Goal: Contribute content: Add original content to the website for others to see

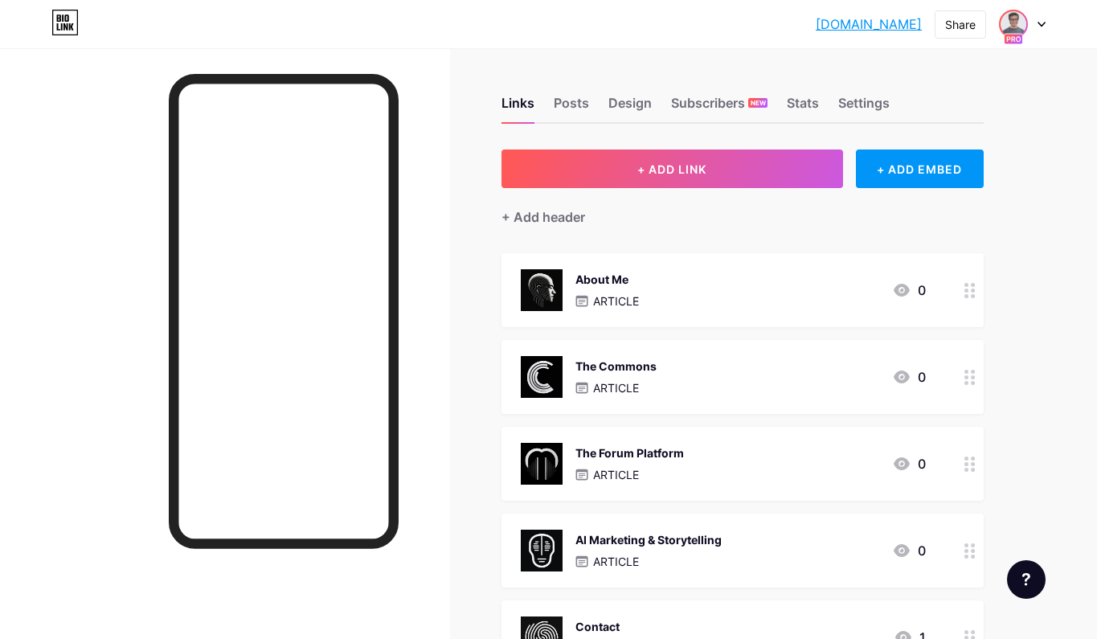
drag, startPoint x: 1027, startPoint y: 30, endPoint x: 1023, endPoint y: 38, distance: 9.4
click at [1027, 30] on div at bounding box center [1022, 24] width 47 height 29
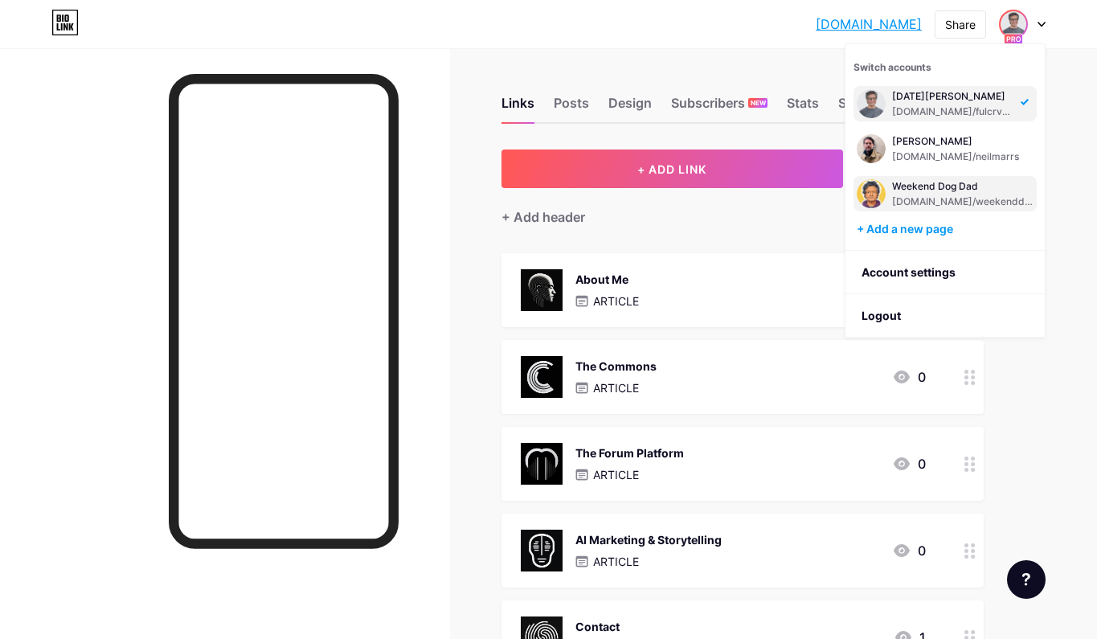
click at [952, 187] on div "Weekend Dog Dad" at bounding box center [962, 186] width 141 height 13
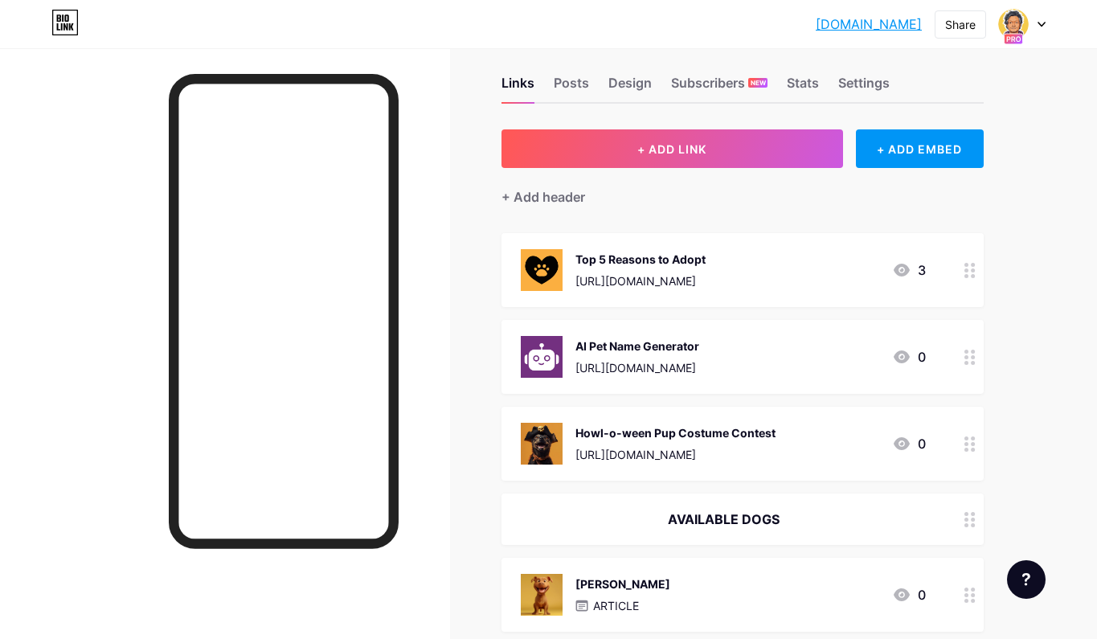
scroll to position [18, 0]
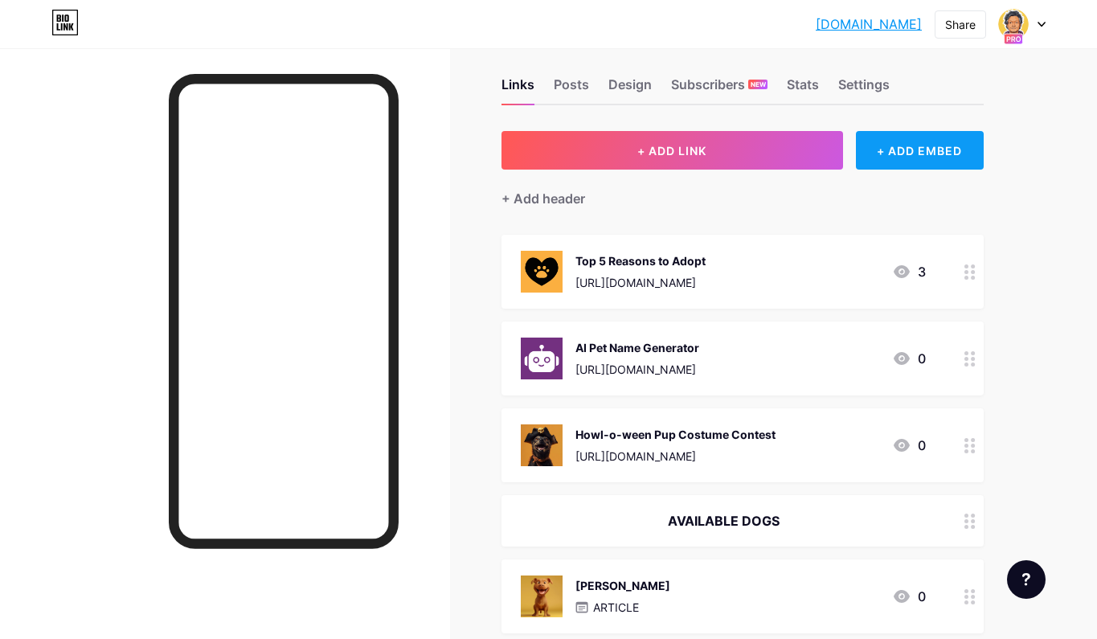
click at [903, 168] on div "+ ADD EMBED" at bounding box center [920, 150] width 128 height 39
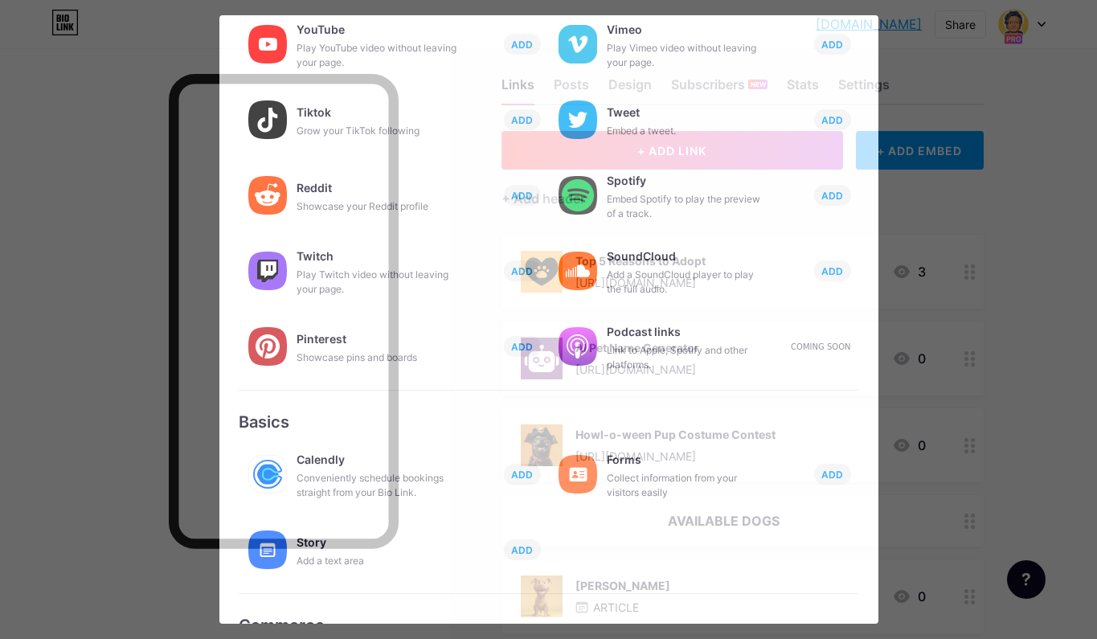
scroll to position [120, 0]
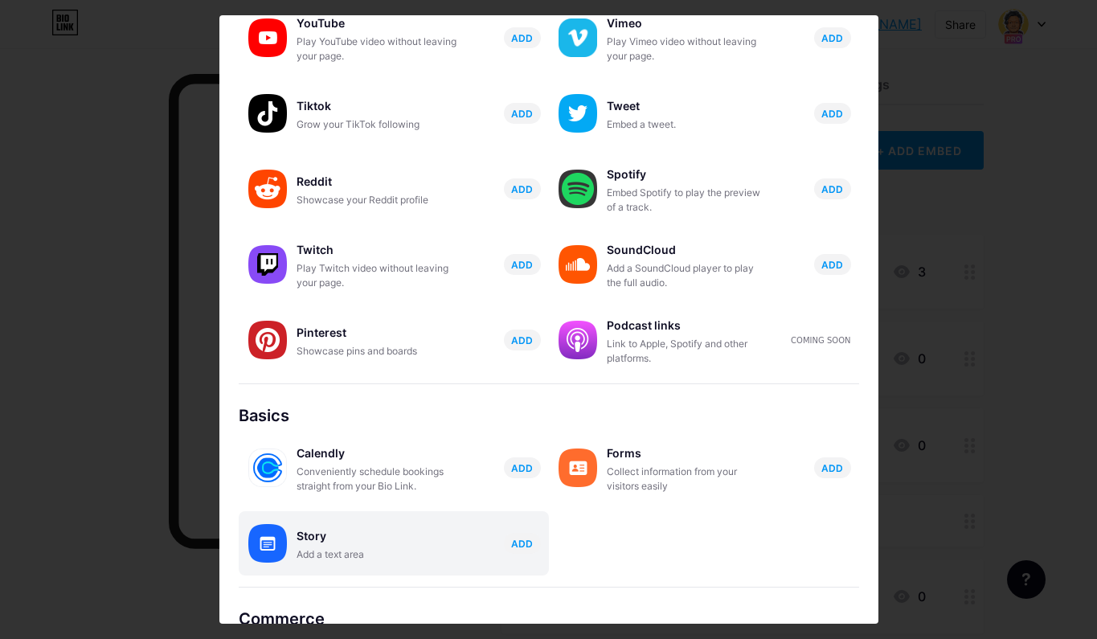
click at [354, 544] on div "Story" at bounding box center [376, 536] width 161 height 22
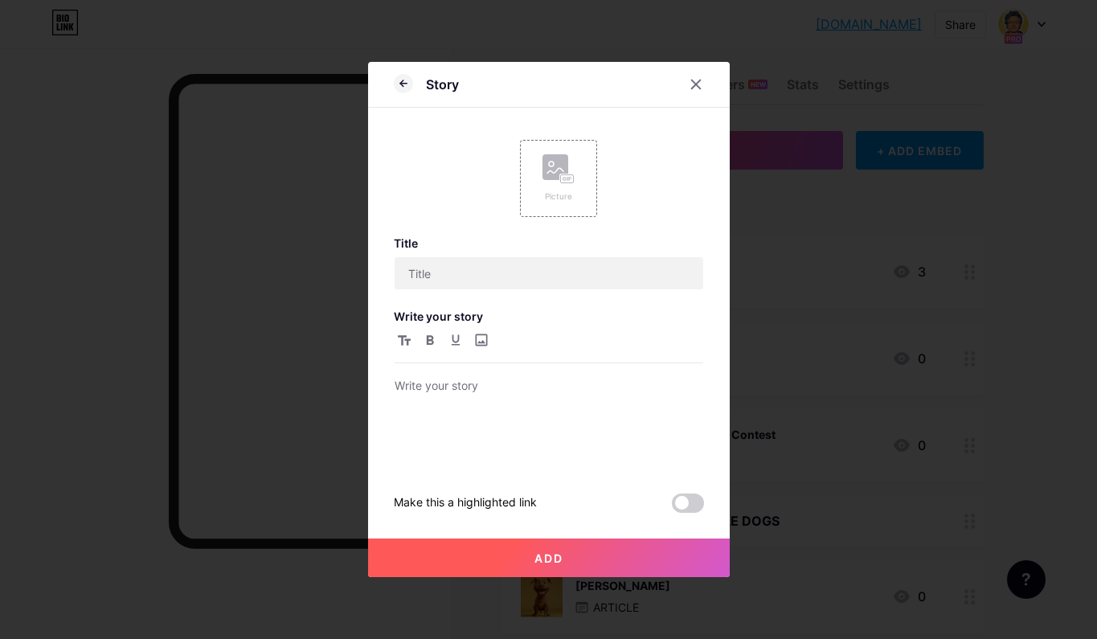
scroll to position [0, 0]
click at [533, 272] on input "text" at bounding box center [548, 273] width 308 height 32
type input "Velvet"
click at [509, 424] on div at bounding box center [548, 421] width 308 height 91
drag, startPoint x: 578, startPoint y: 562, endPoint x: 558, endPoint y: 552, distance: 22.3
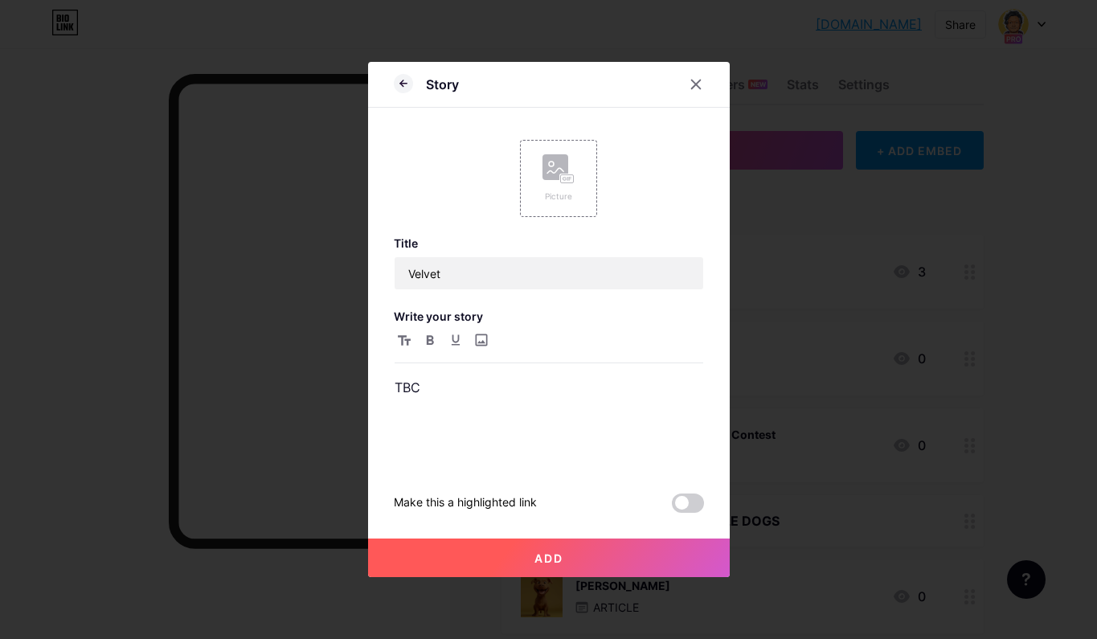
click at [574, 560] on button "Add" at bounding box center [548, 557] width 361 height 39
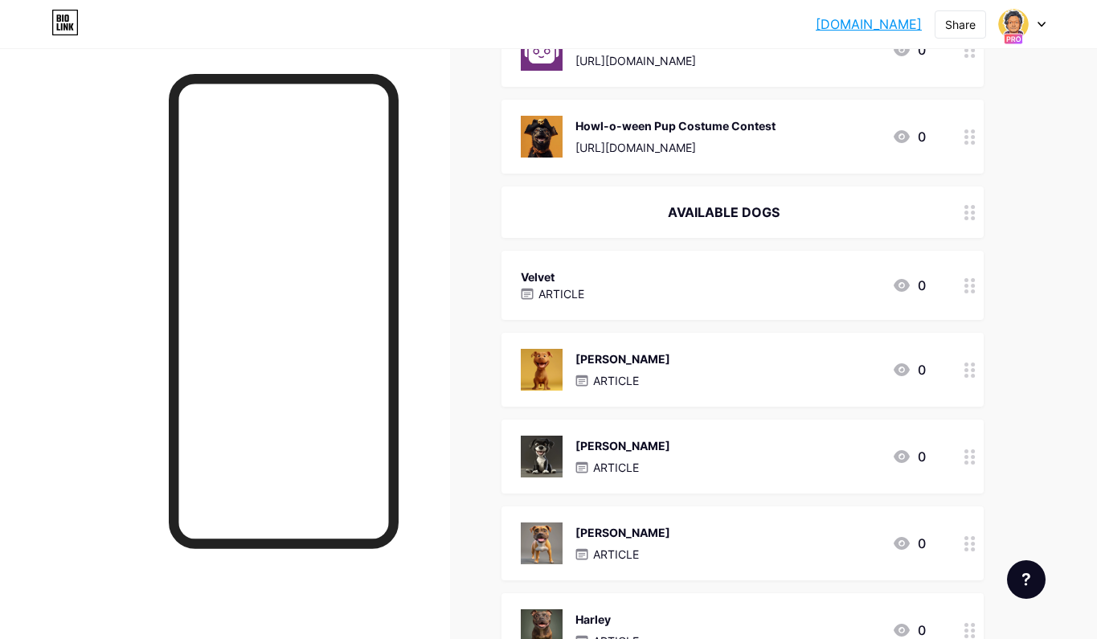
scroll to position [336, 0]
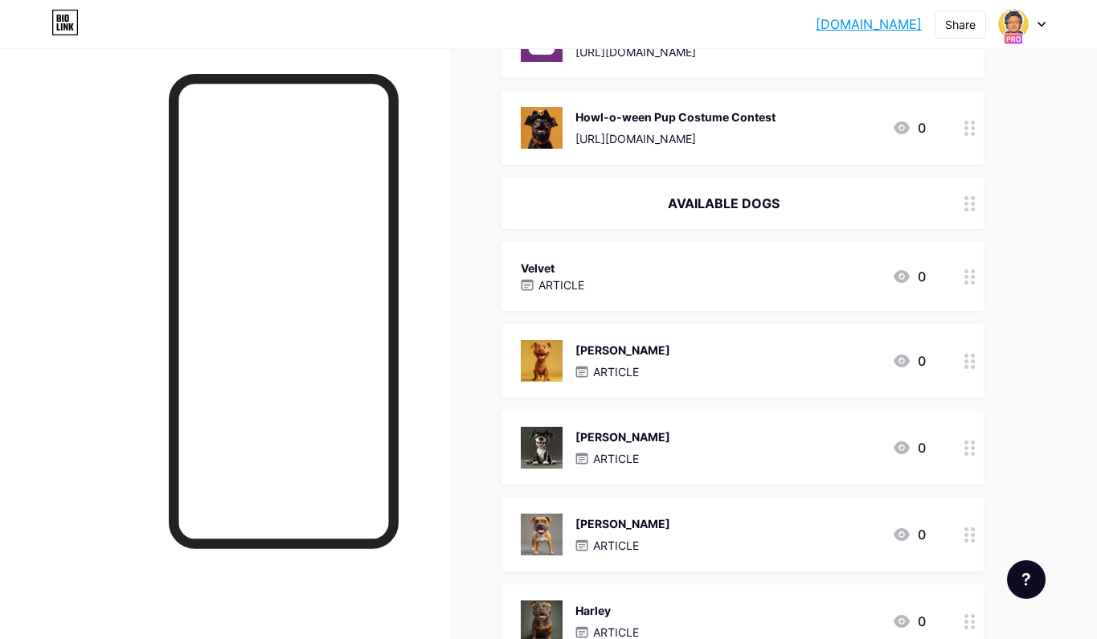
click at [694, 361] on div "[PERSON_NAME] ARTICLE 0" at bounding box center [723, 361] width 405 height 42
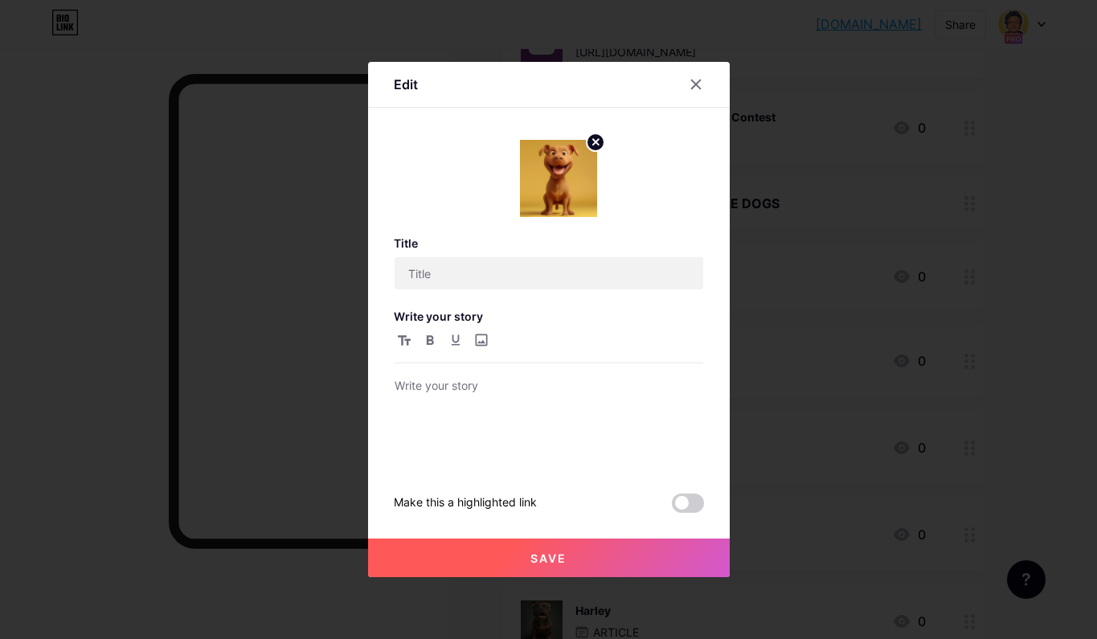
type input "[PERSON_NAME]"
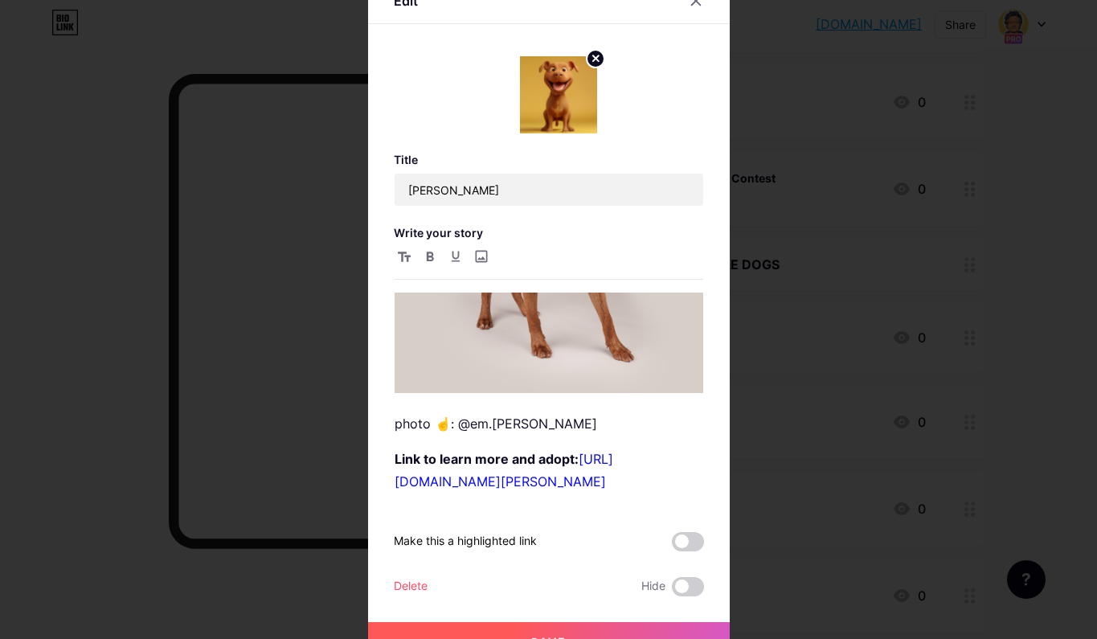
scroll to position [2533, 0]
drag, startPoint x: 394, startPoint y: 378, endPoint x: 559, endPoint y: 486, distance: 196.7
click at [559, 486] on div "[PERSON_NAME] : - Manageable medium size - Full of energy at first, be patient …" at bounding box center [548, 398] width 308 height 213
copy div "photo ☝️: @em.[PERSON_NAME] Link to learn more and adopt: [URL][DOMAIN_NAME][PE…"
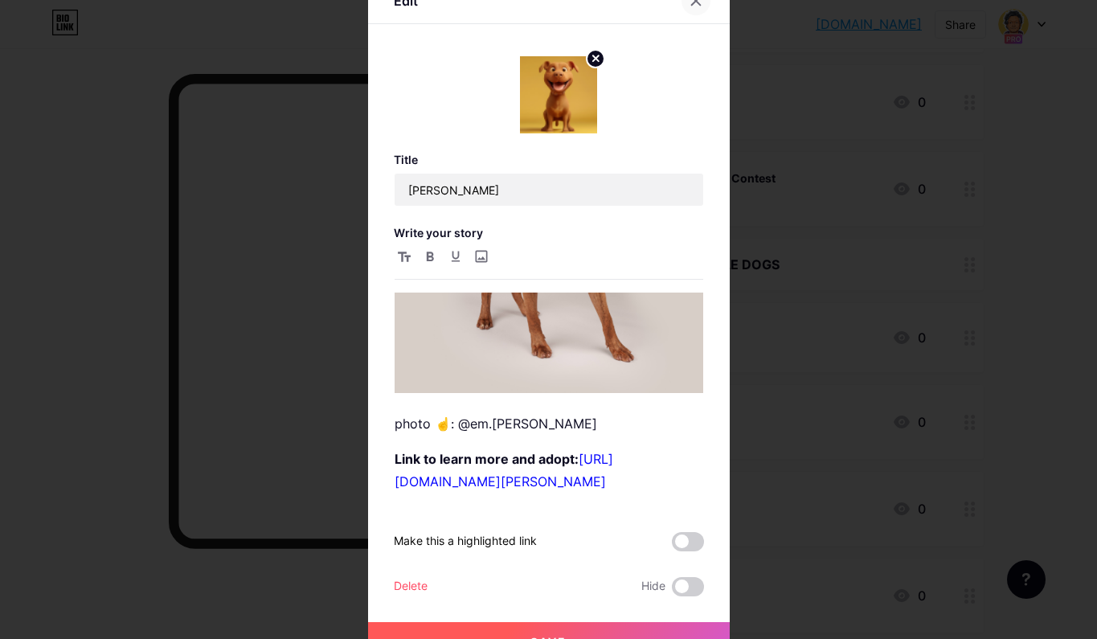
click at [693, 10] on div at bounding box center [695, 0] width 29 height 29
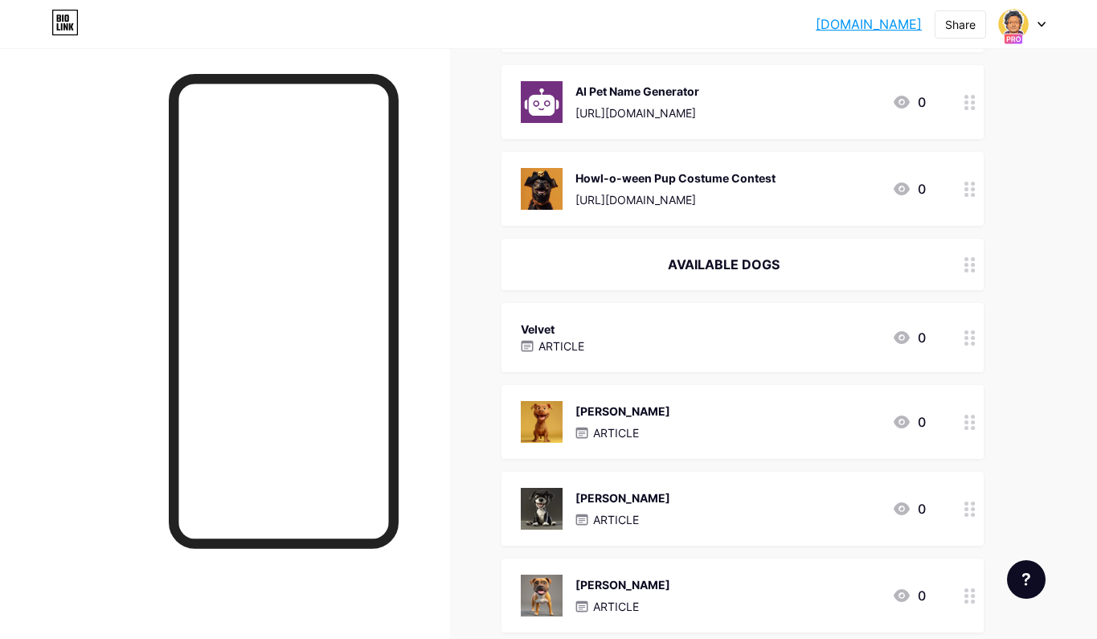
click at [616, 333] on div "Velvet ARTICLE 0" at bounding box center [723, 337] width 405 height 37
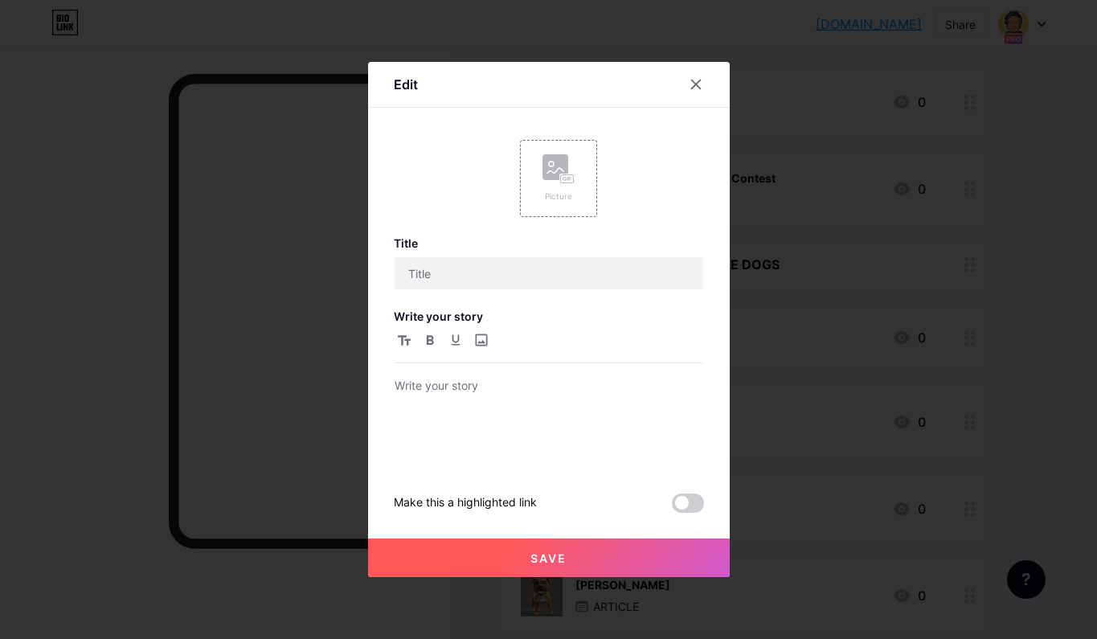
type input "Velvet"
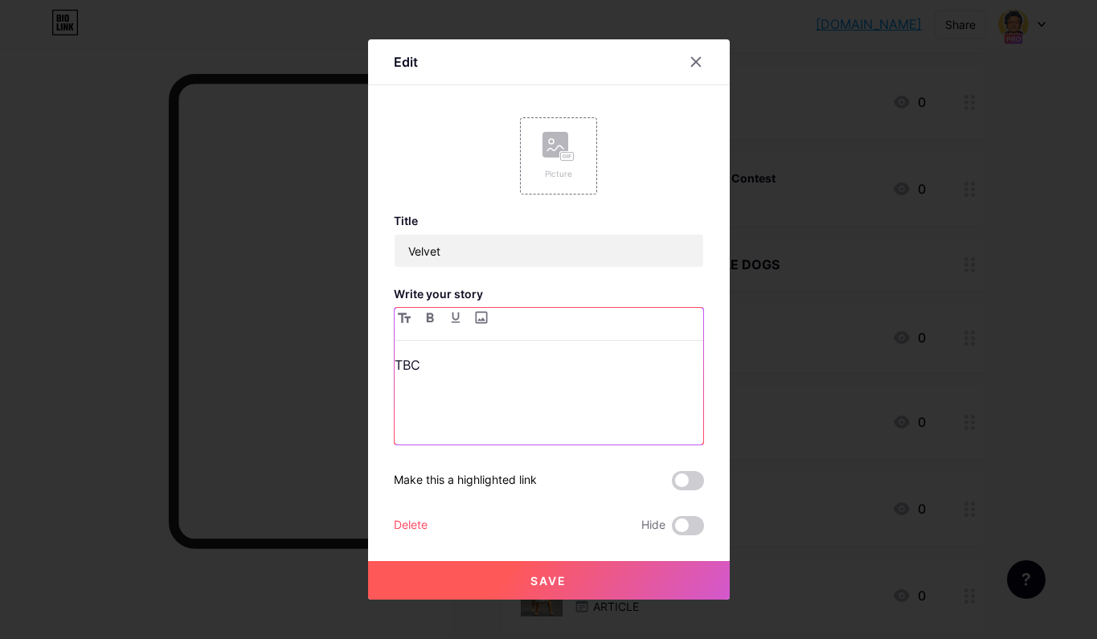
click at [537, 436] on div "TBC" at bounding box center [548, 398] width 308 height 91
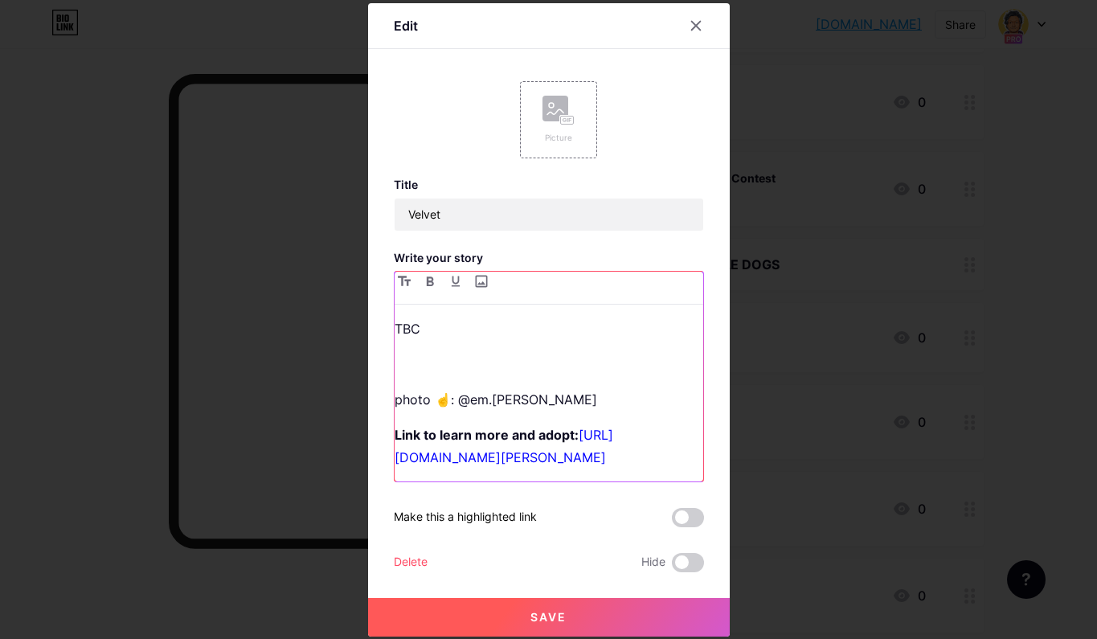
click at [583, 353] on p at bounding box center [548, 364] width 308 height 22
drag, startPoint x: 560, startPoint y: 481, endPoint x: 389, endPoint y: 439, distance: 176.3
click at [389, 439] on div "Edit Picture Title Velvet Write your story TBC photo ☝️: @em.[PERSON_NAME] Link…" at bounding box center [548, 319] width 361 height 633
drag, startPoint x: 586, startPoint y: 483, endPoint x: 325, endPoint y: 439, distance: 263.9
click at [325, 439] on div "Edit Picture Title Velvet Write your story TBC photo ☝️: @em.[PERSON_NAME] Link…" at bounding box center [548, 319] width 1097 height 639
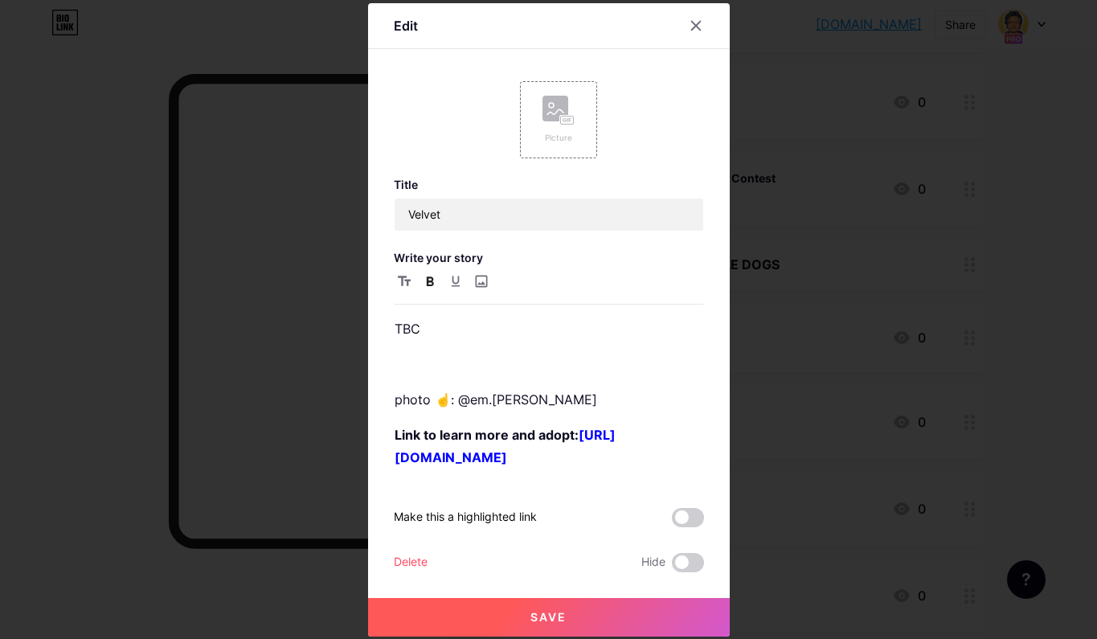
click at [428, 276] on icon "button" at bounding box center [430, 281] width 8 height 10
click at [529, 353] on p at bounding box center [548, 364] width 308 height 22
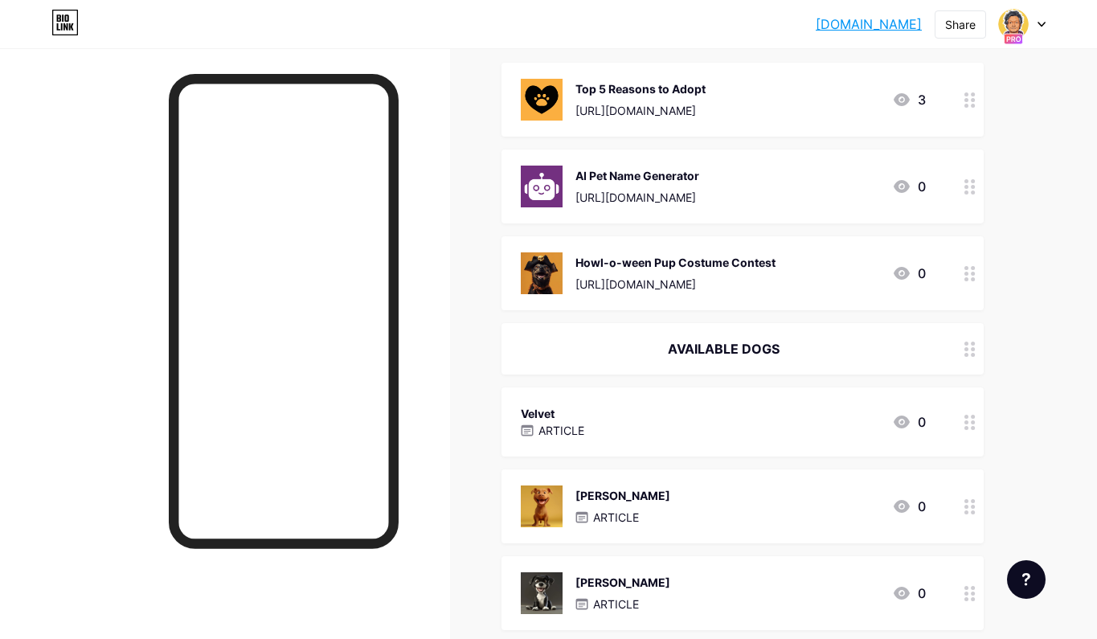
scroll to position [192, 0]
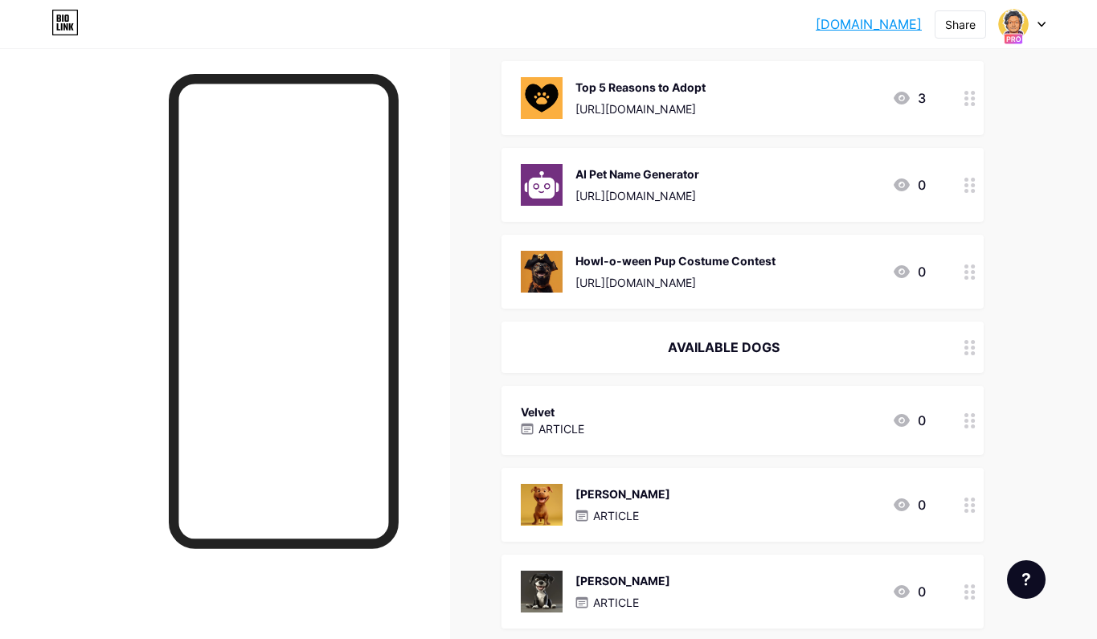
click at [642, 421] on div "Velvet ARTICLE 0" at bounding box center [723, 420] width 405 height 37
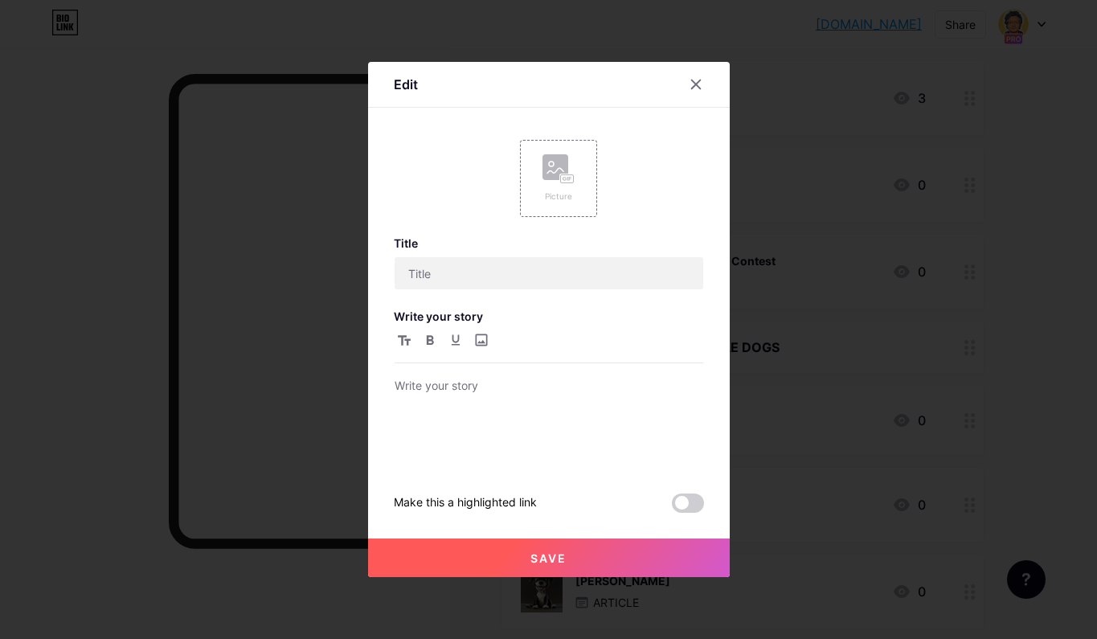
scroll to position [191, 0]
type input "Velvet"
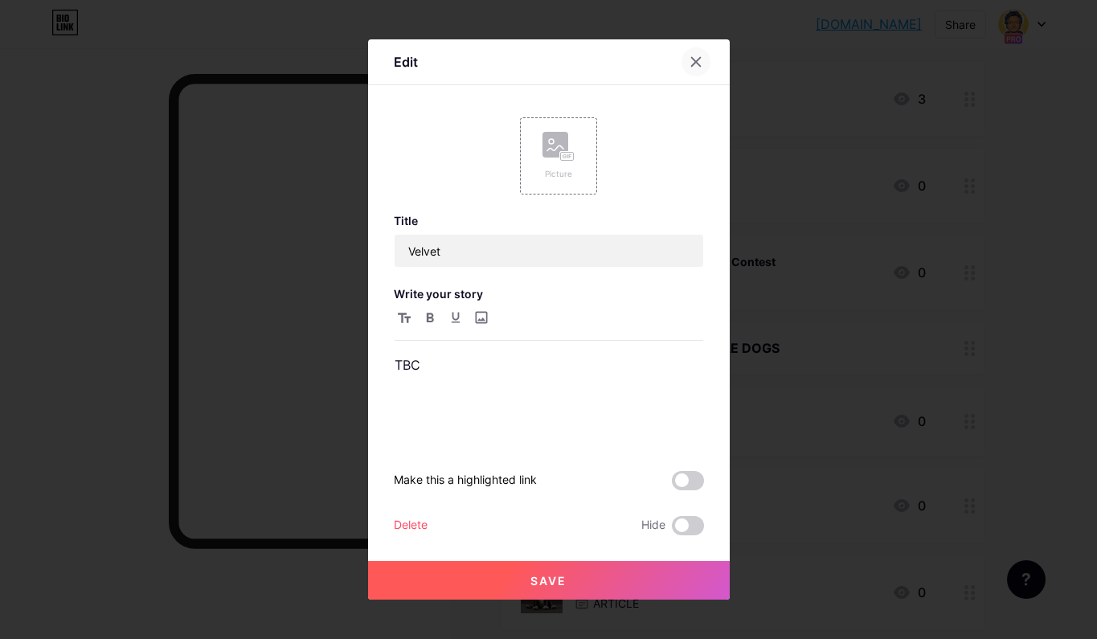
click at [695, 63] on icon at bounding box center [695, 61] width 13 height 13
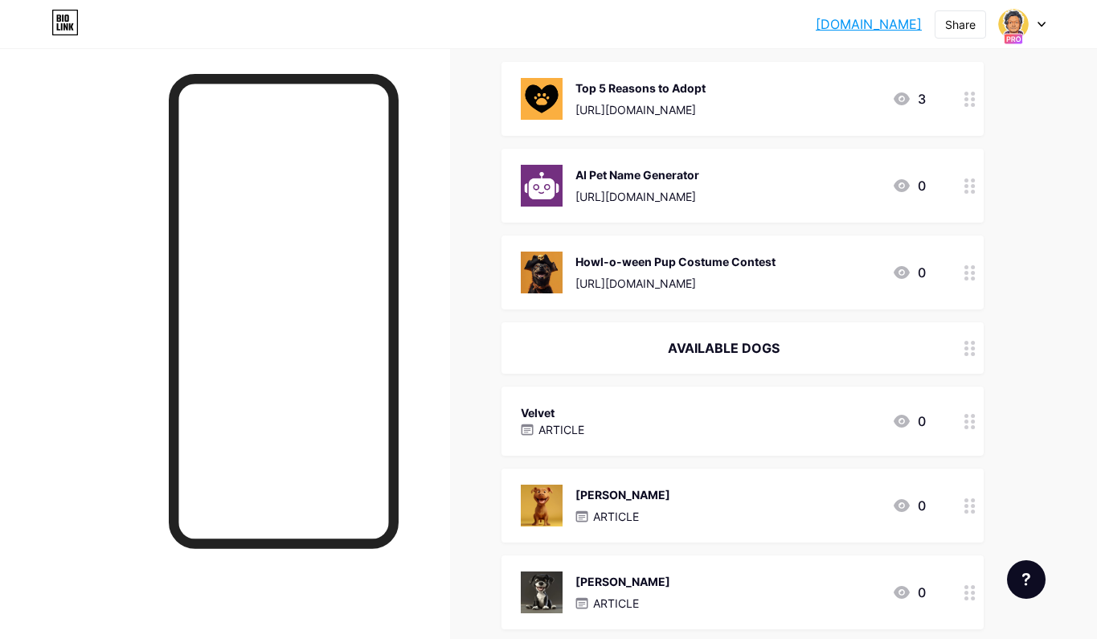
click at [692, 412] on div "Velvet ARTICLE 0" at bounding box center [723, 420] width 405 height 37
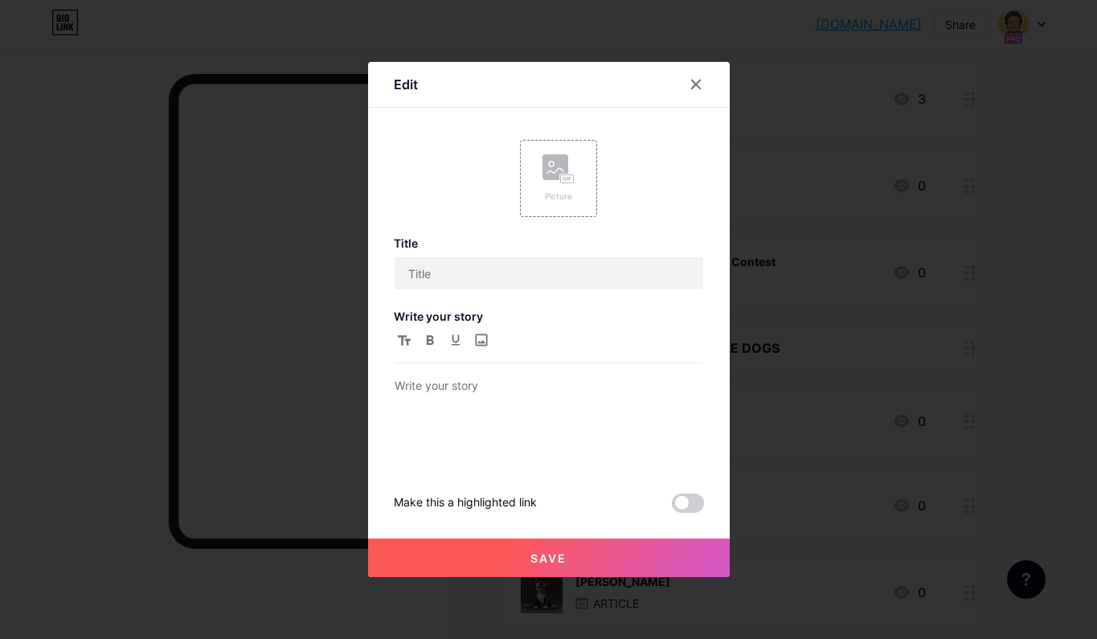
type input "Velvet"
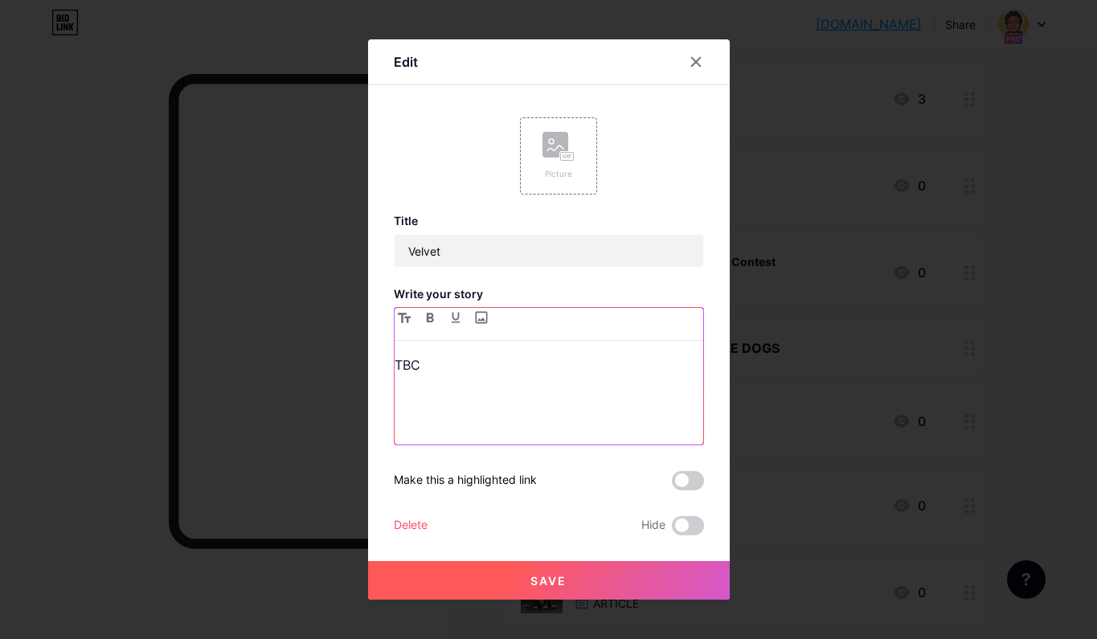
click at [542, 366] on p "TBC" at bounding box center [548, 364] width 308 height 22
click at [477, 348] on div "[URL][DOMAIN_NAME]" at bounding box center [548, 376] width 308 height 137
drag, startPoint x: 594, startPoint y: 574, endPoint x: 587, endPoint y: 552, distance: 23.4
click at [594, 566] on button "Save" at bounding box center [548, 580] width 361 height 39
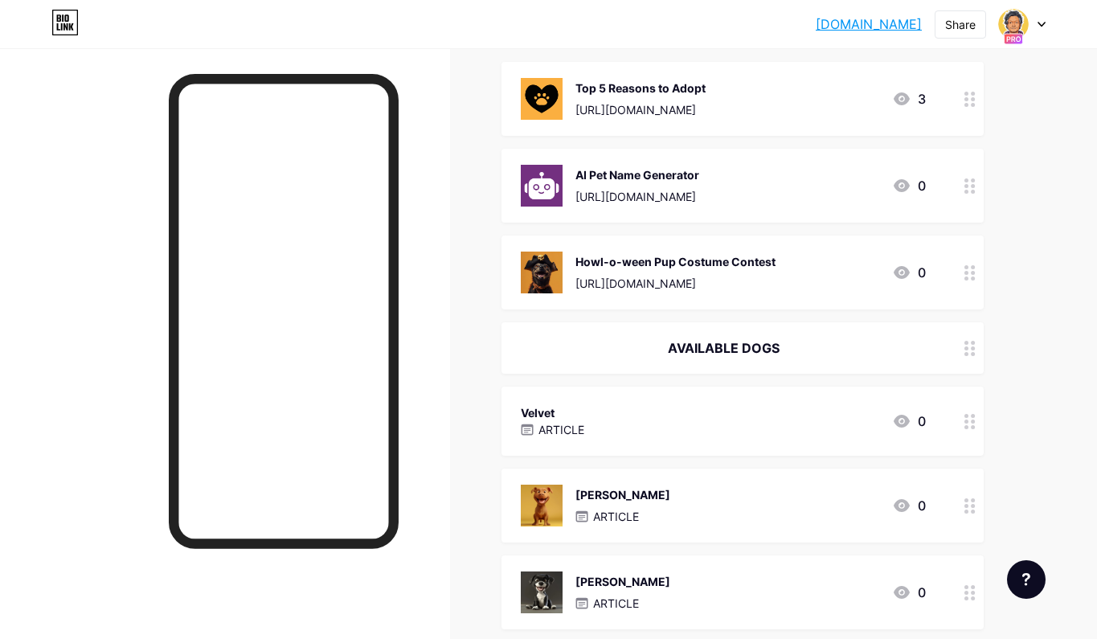
click at [675, 513] on div "[PERSON_NAME] ARTICLE 0" at bounding box center [723, 505] width 405 height 42
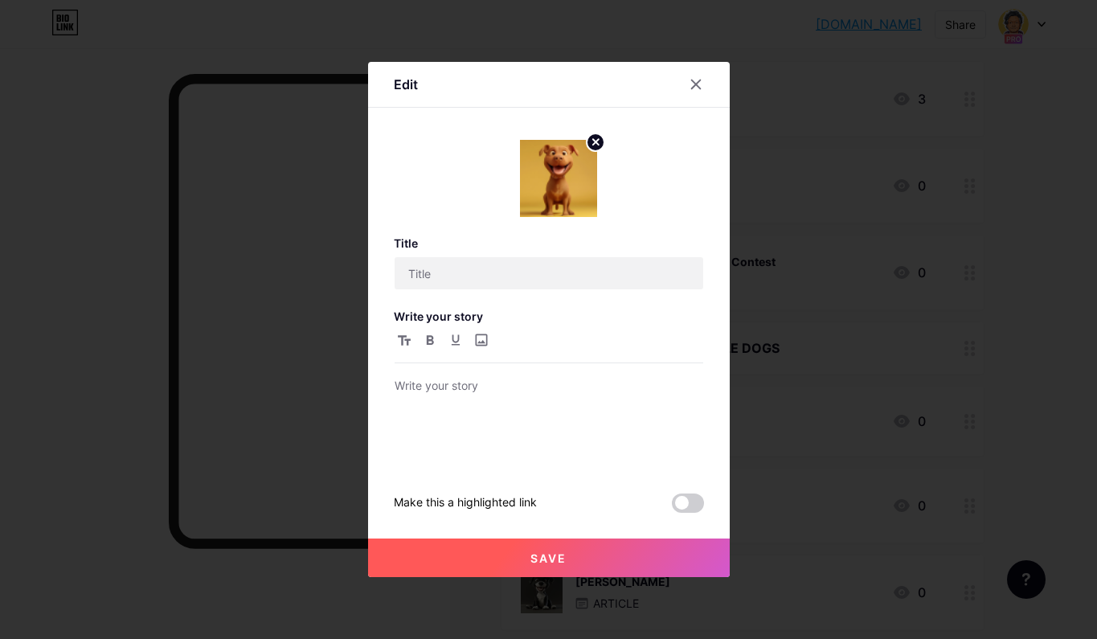
type input "[PERSON_NAME]"
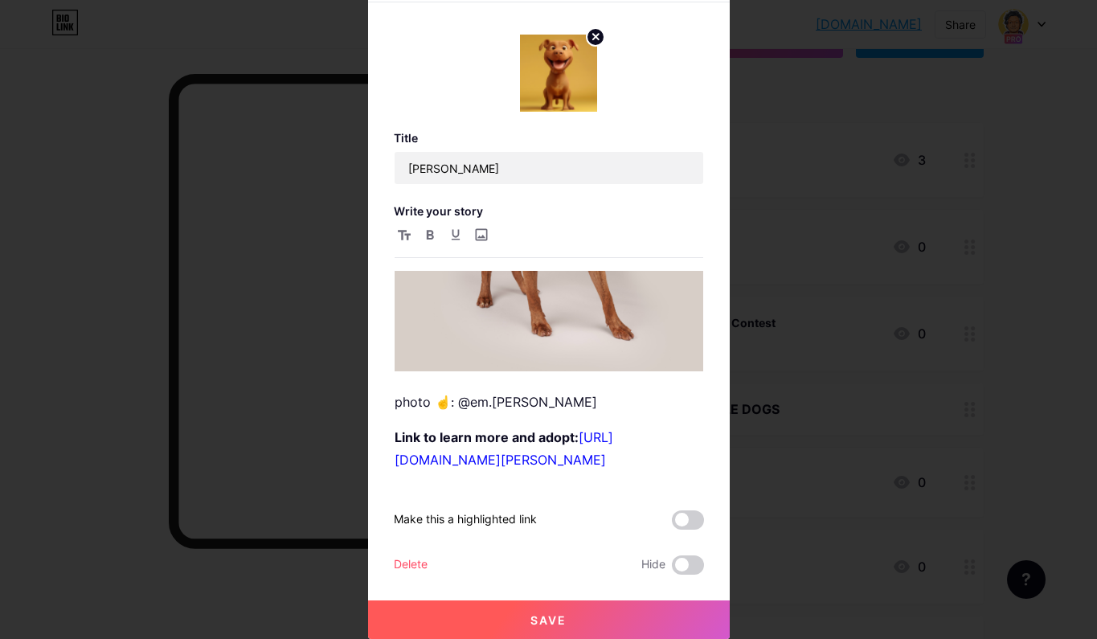
scroll to position [22, 0]
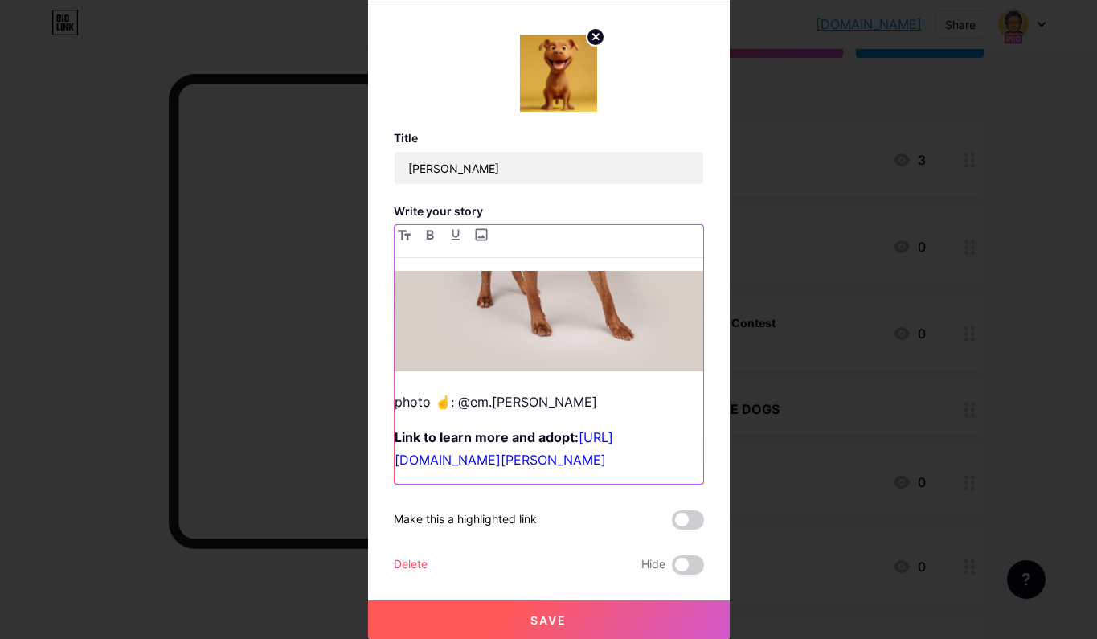
drag, startPoint x: 394, startPoint y: 355, endPoint x: 607, endPoint y: 387, distance: 215.3
click at [607, 387] on div "[PERSON_NAME] : - Manageable medium size - Full of energy at first, be patient …" at bounding box center [548, 377] width 308 height 213
copy div "photo ☝️: @em.lemay Link to learn more and adopt:"
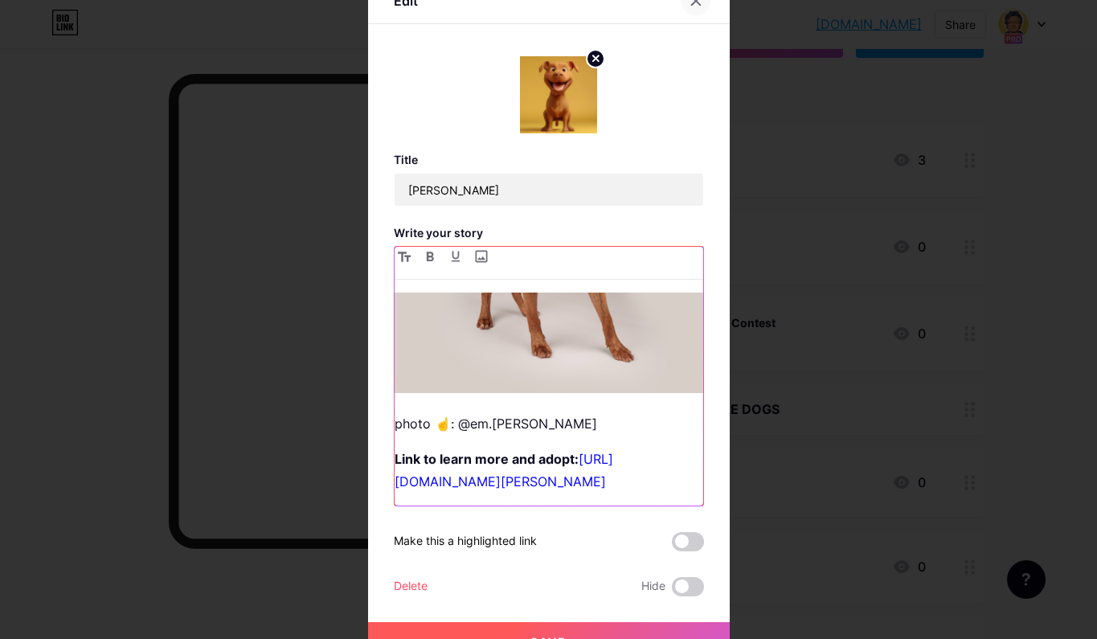
scroll to position [0, 0]
click at [692, 5] on icon at bounding box center [695, 0] width 13 height 13
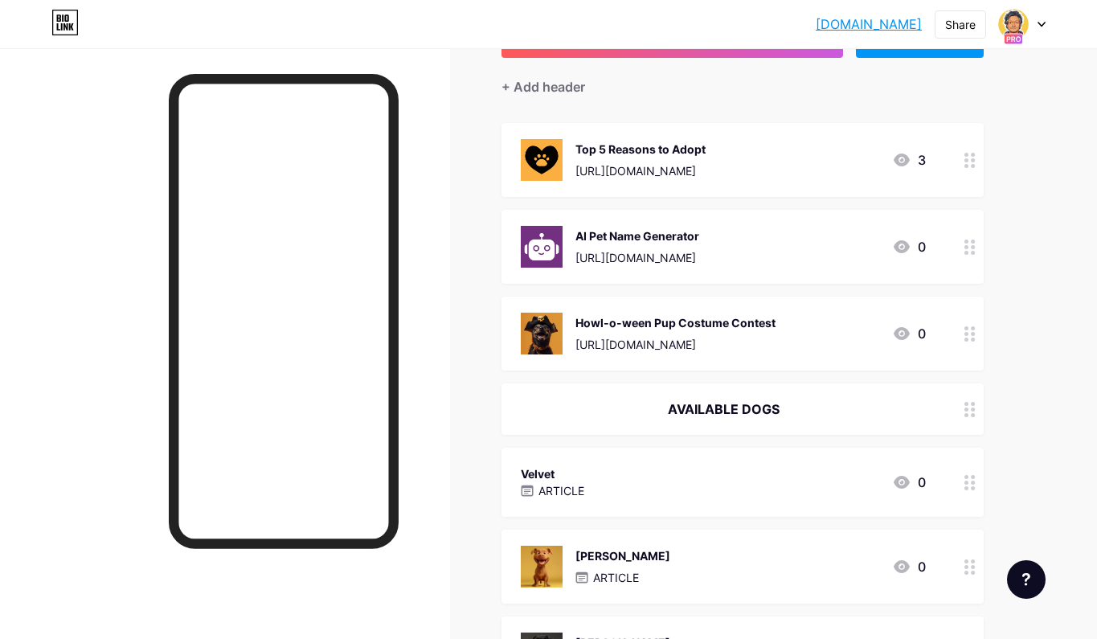
click at [618, 492] on div "Velvet ARTICLE 0" at bounding box center [723, 482] width 405 height 37
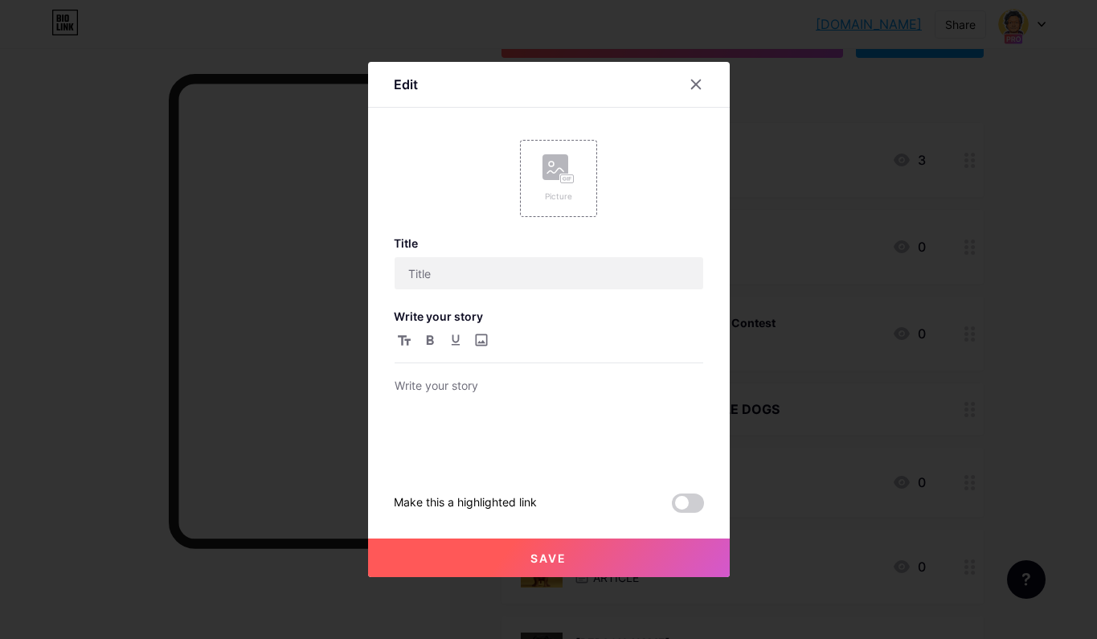
type input "Velvet"
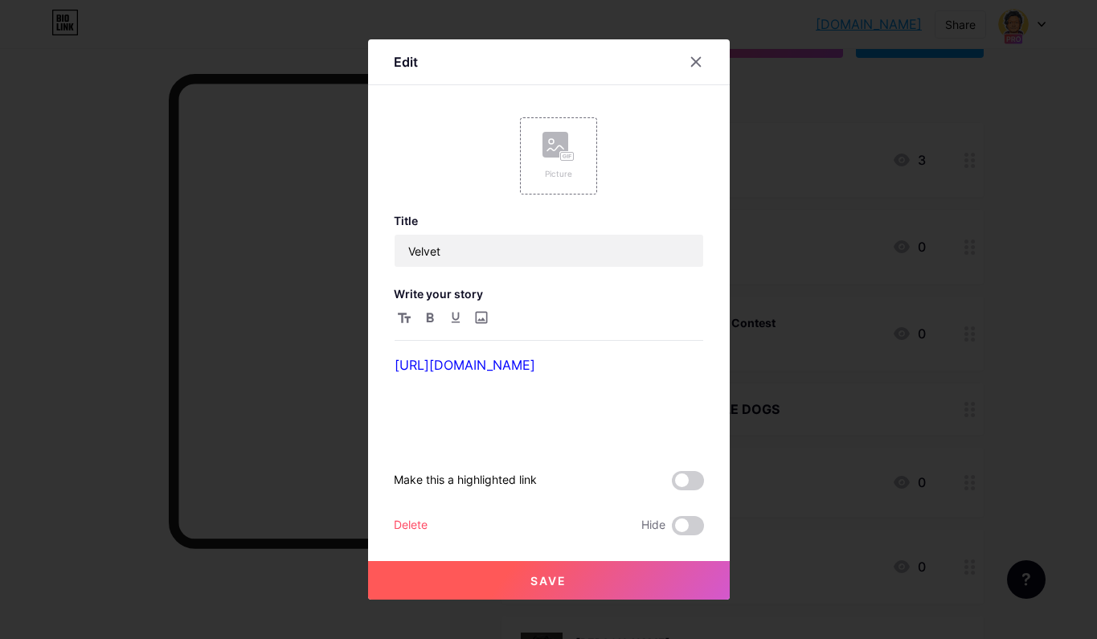
click at [422, 345] on div "[URL][DOMAIN_NAME]" at bounding box center [548, 376] width 308 height 137
drag, startPoint x: 397, startPoint y: 359, endPoint x: 412, endPoint y: 366, distance: 16.6
click at [396, 359] on link "[URL][DOMAIN_NAME]" at bounding box center [464, 365] width 141 height 16
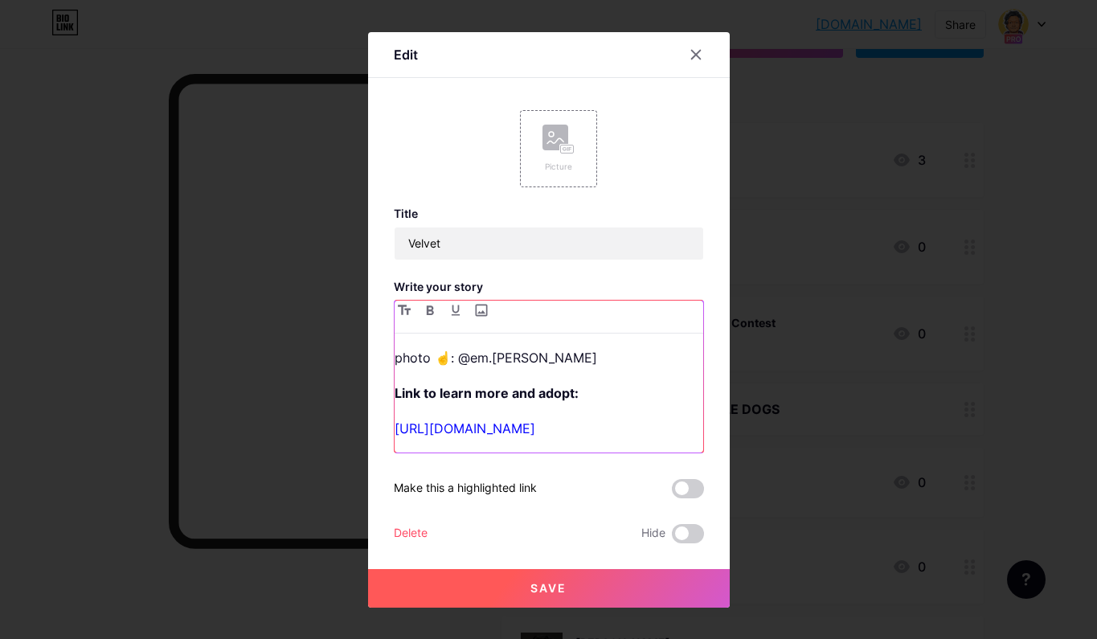
click at [396, 420] on link "[URL][DOMAIN_NAME]" at bounding box center [464, 428] width 141 height 16
click at [410, 382] on div "photo ☝️: @em.lemay Link to learn more and adopt: https://www.petfinder.com/dog…" at bounding box center [548, 399] width 308 height 106
drag, startPoint x: 413, startPoint y: 401, endPoint x: 488, endPoint y: 403, distance: 75.6
click at [449, 420] on link "[URL][DOMAIN_NAME]" at bounding box center [464, 428] width 141 height 16
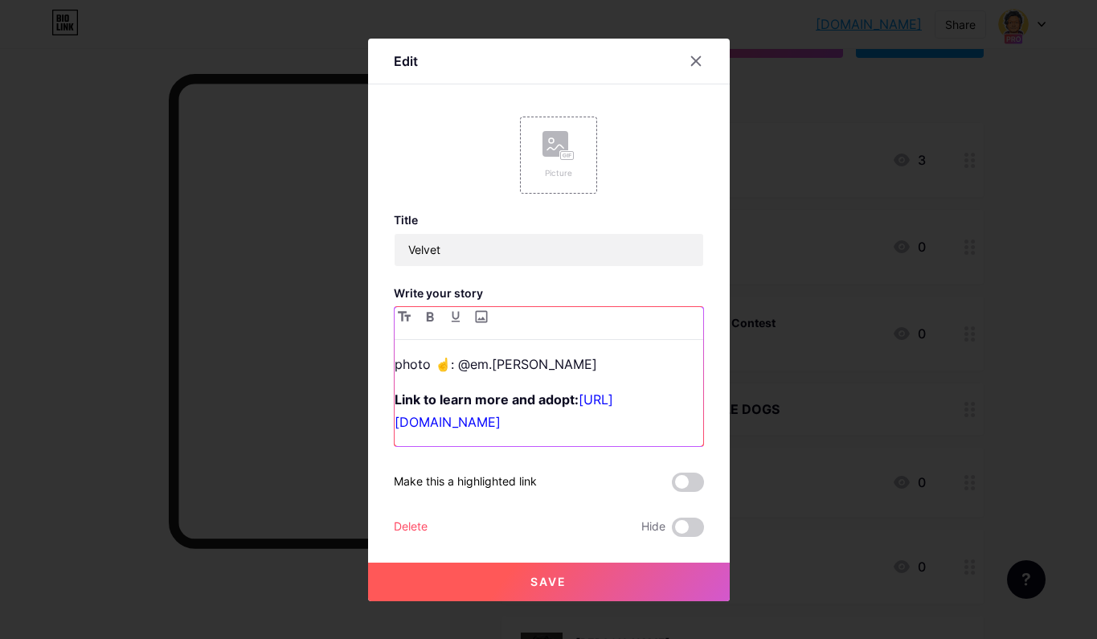
click at [395, 353] on p "photo ☝️: @em.[PERSON_NAME]" at bounding box center [548, 364] width 308 height 22
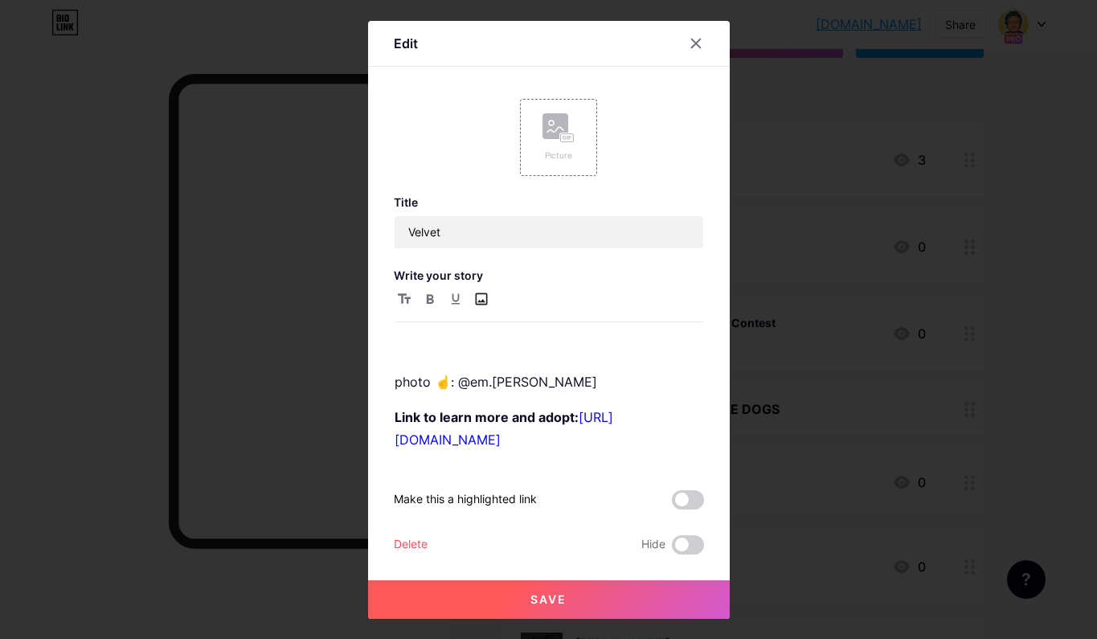
click at [481, 289] on input "file" at bounding box center [481, 298] width 19 height 19
type input "C:\fakepath\Velvet ELM.jpg"
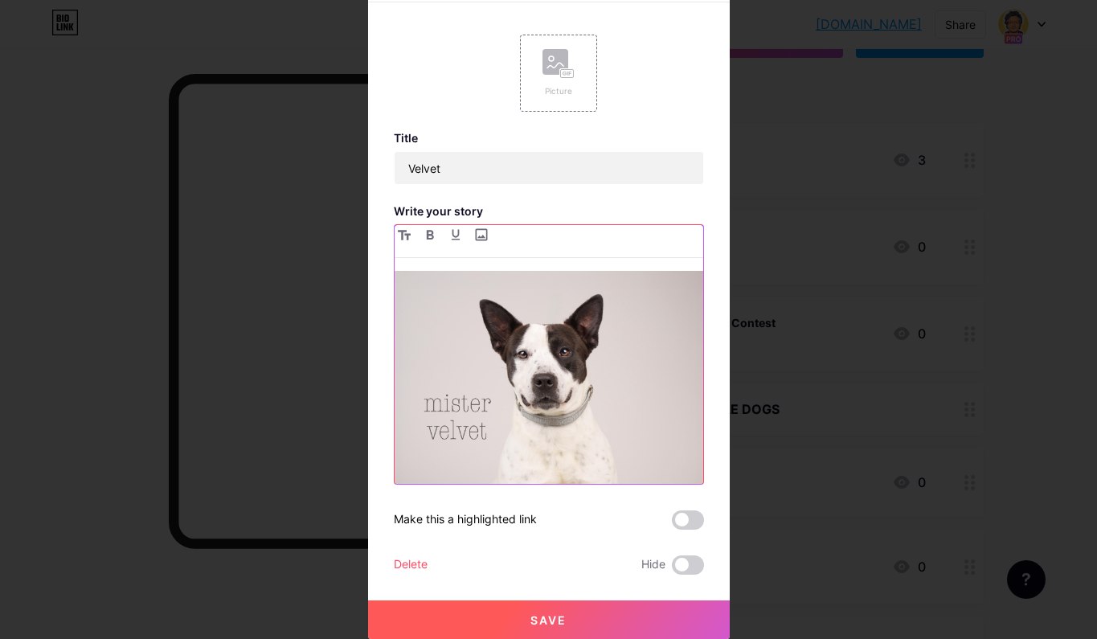
scroll to position [22, 0]
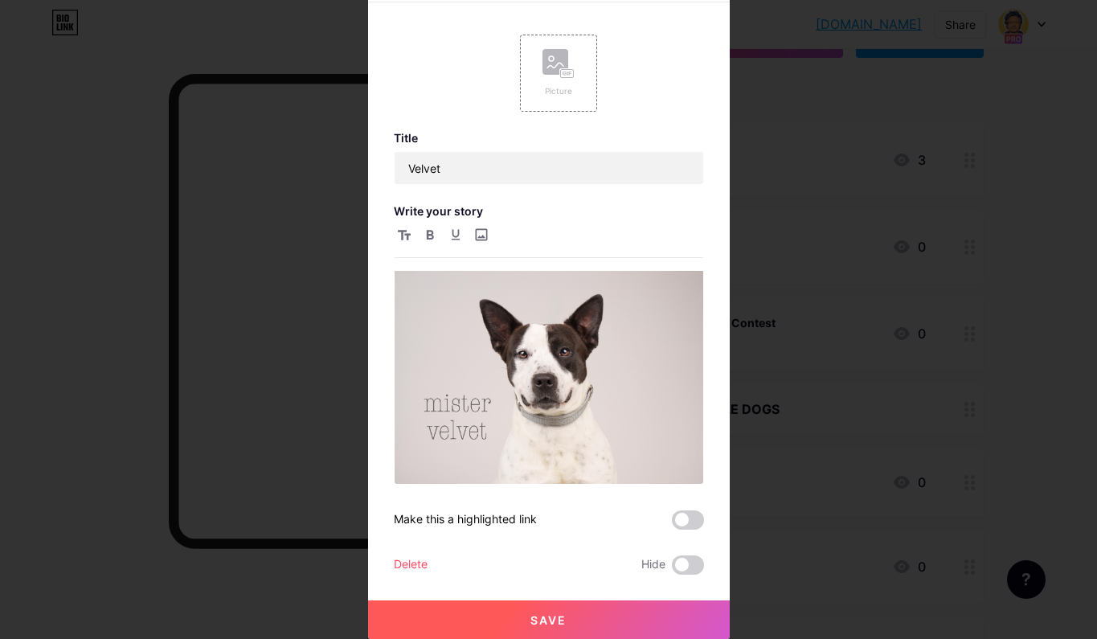
click at [566, 619] on button "Save" at bounding box center [548, 619] width 361 height 39
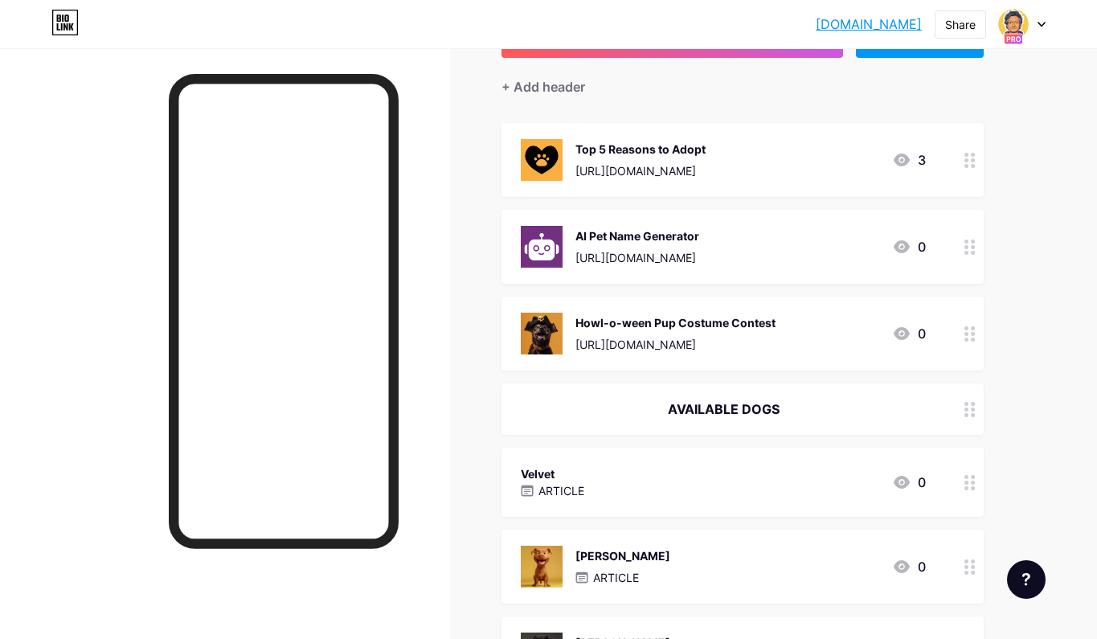
click at [625, 468] on div "Velvet ARTICLE 0" at bounding box center [723, 482] width 405 height 37
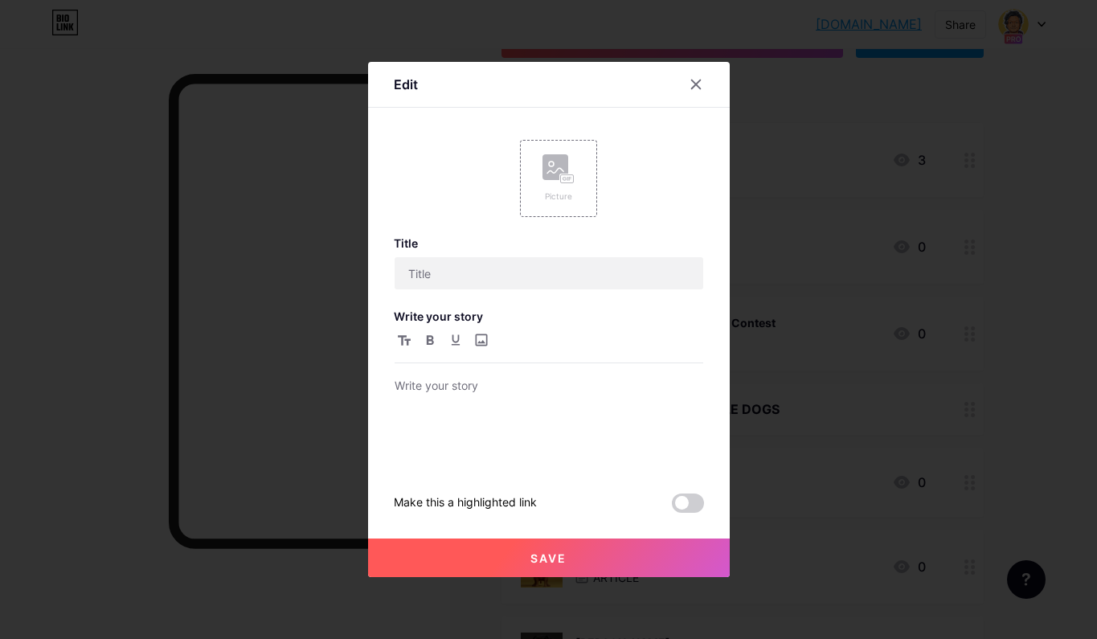
type input "Velvet"
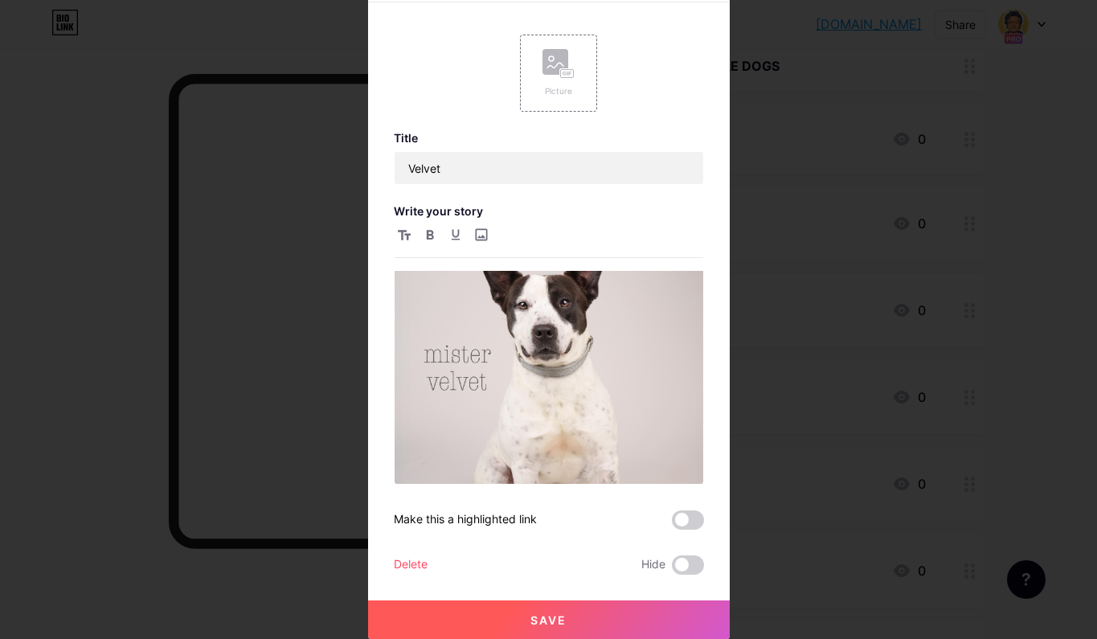
scroll to position [0, 0]
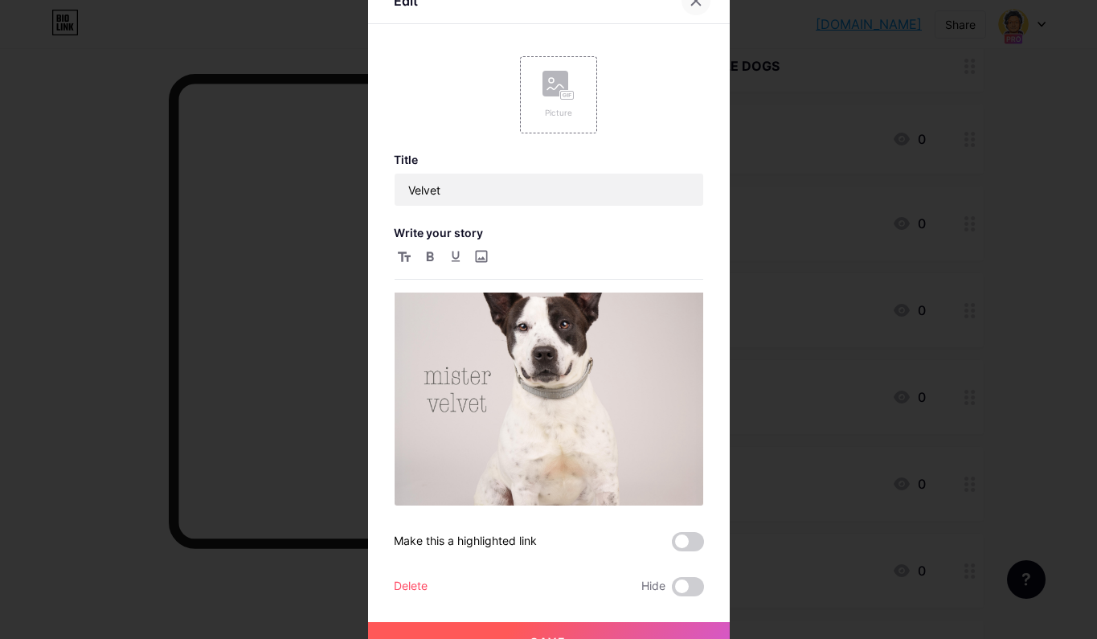
click at [694, 4] on icon at bounding box center [695, 0] width 13 height 13
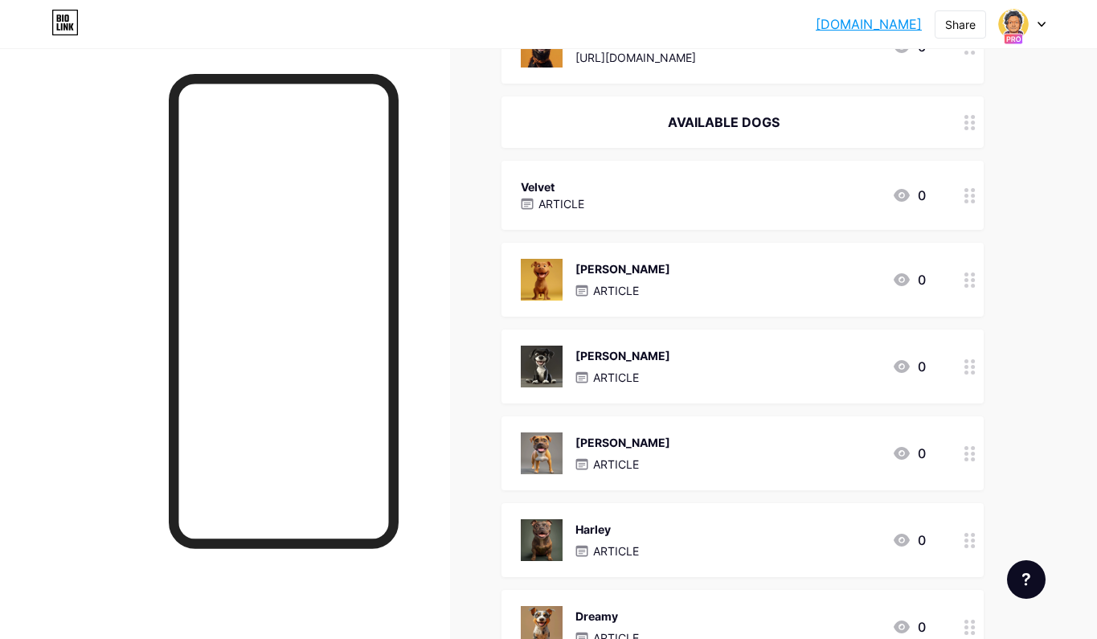
scroll to position [414, 0]
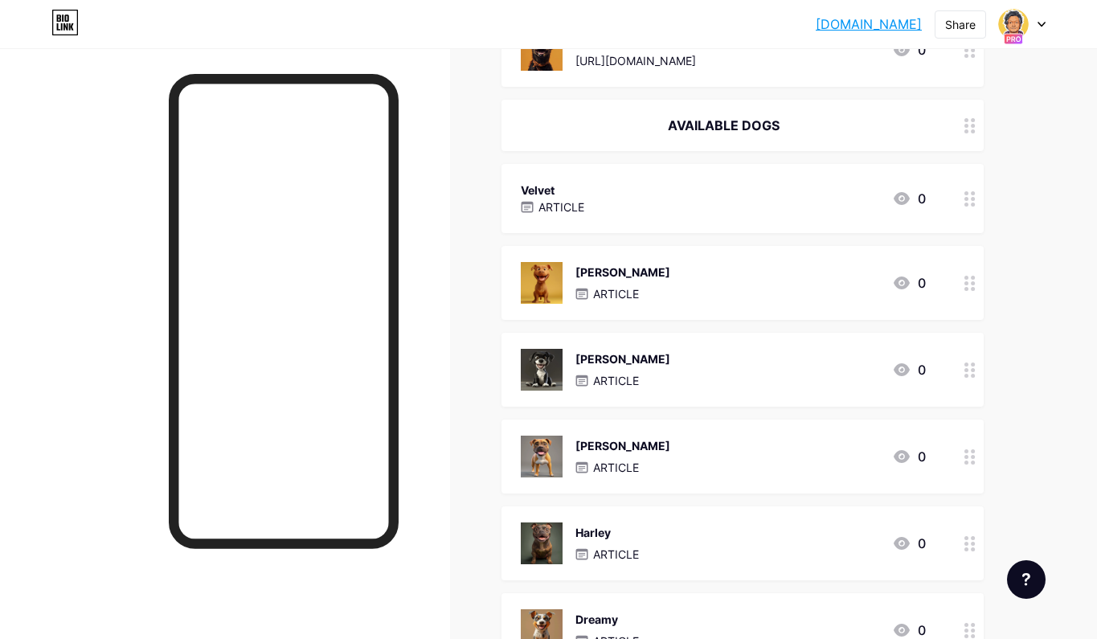
click at [616, 192] on div "Velvet ARTICLE 0" at bounding box center [723, 198] width 405 height 37
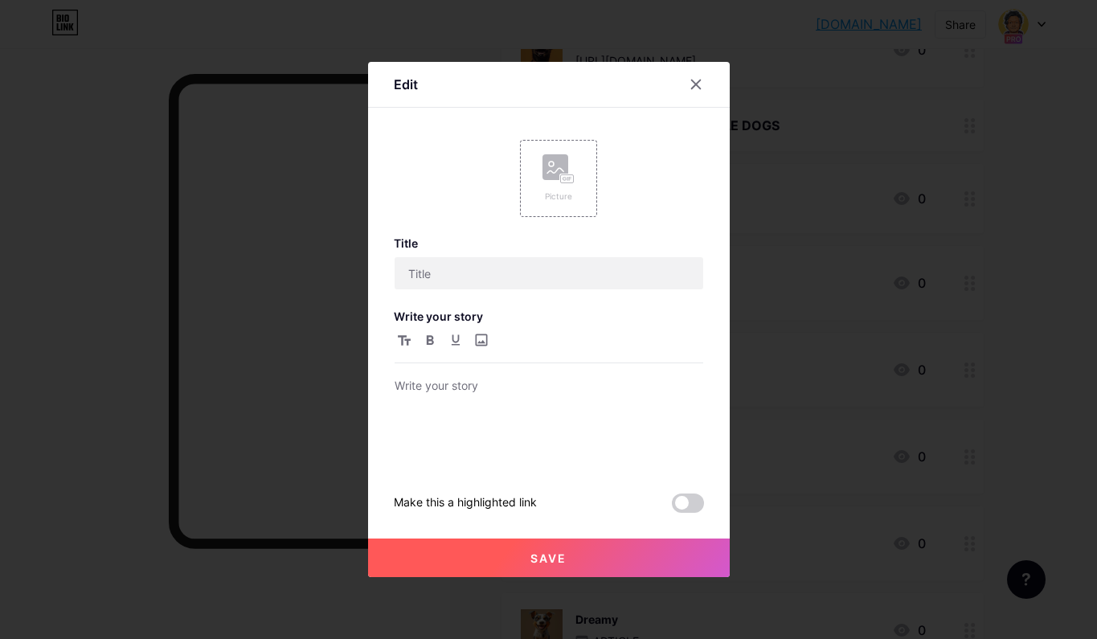
type input "Velvet"
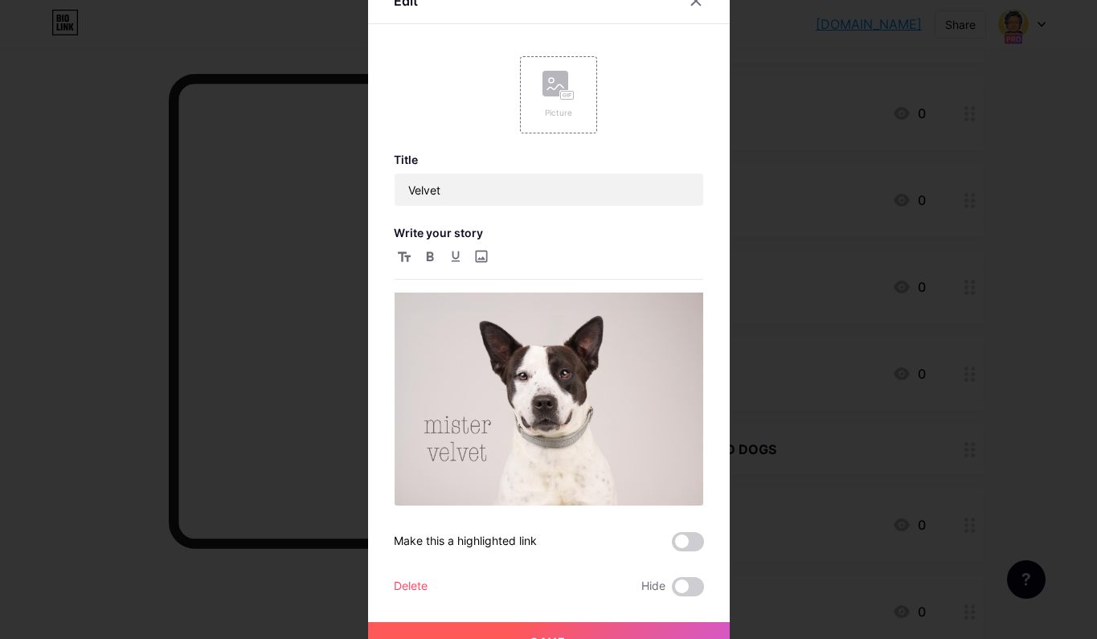
scroll to position [0, 0]
click at [438, 286] on div "photo ☝️: @em.lemay Link to learn more and adopt: https://www.petfinder.com/dog…" at bounding box center [548, 376] width 308 height 259
click at [421, 312] on img at bounding box center [548, 485] width 308 height 386
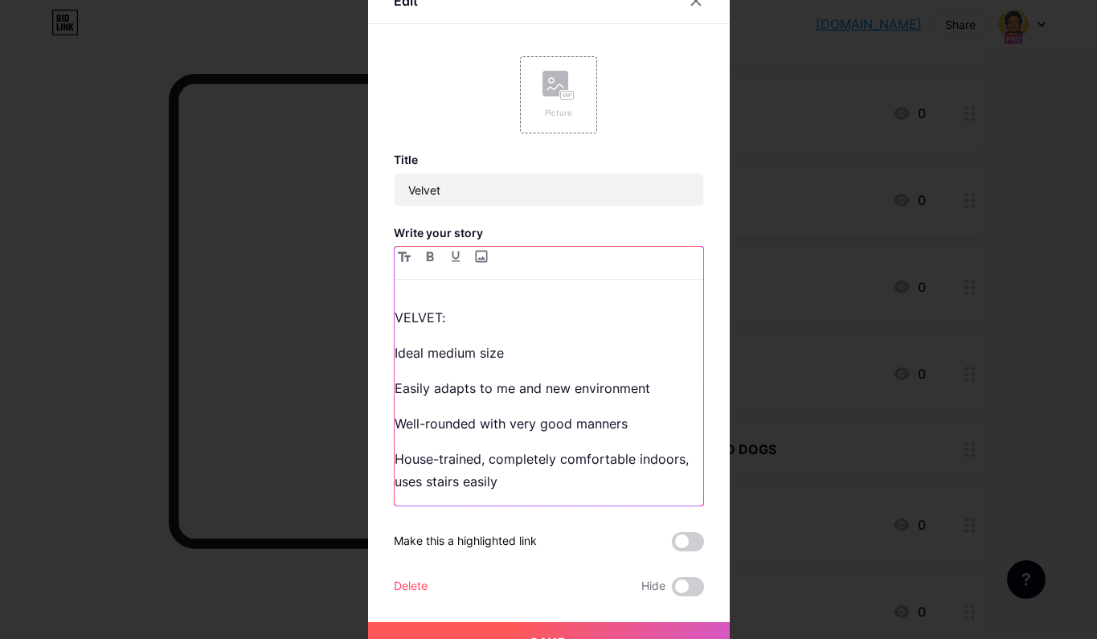
scroll to position [159, 0]
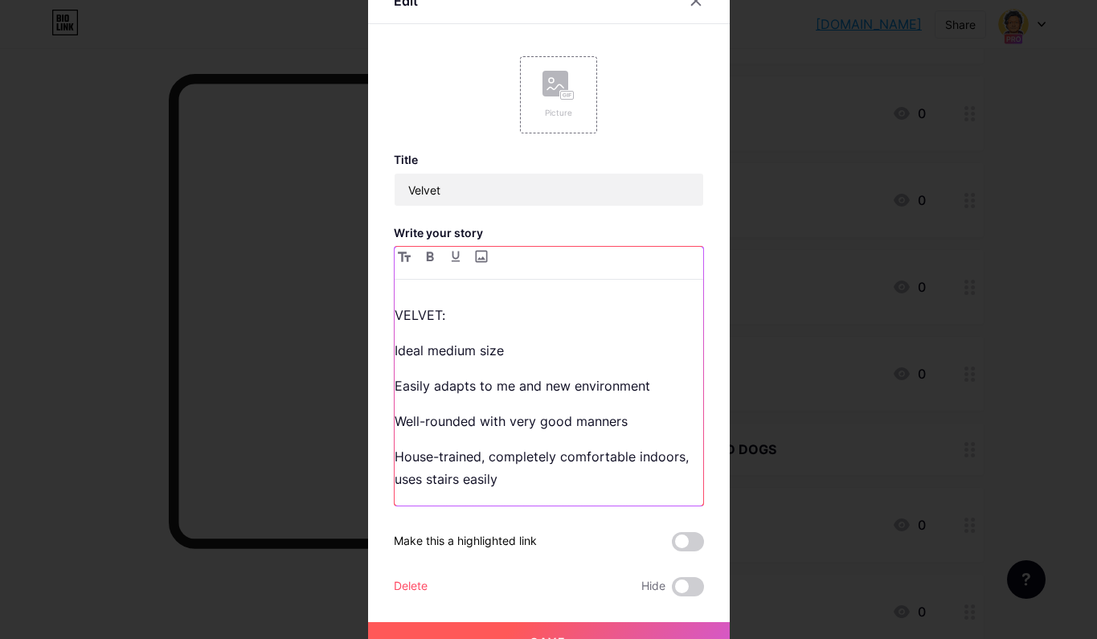
drag, startPoint x: 397, startPoint y: 349, endPoint x: 426, endPoint y: 353, distance: 29.3
click at [396, 349] on p "Ideal medium size" at bounding box center [548, 350] width 308 height 22
click at [414, 312] on p "VELVET:" at bounding box center [548, 315] width 308 height 22
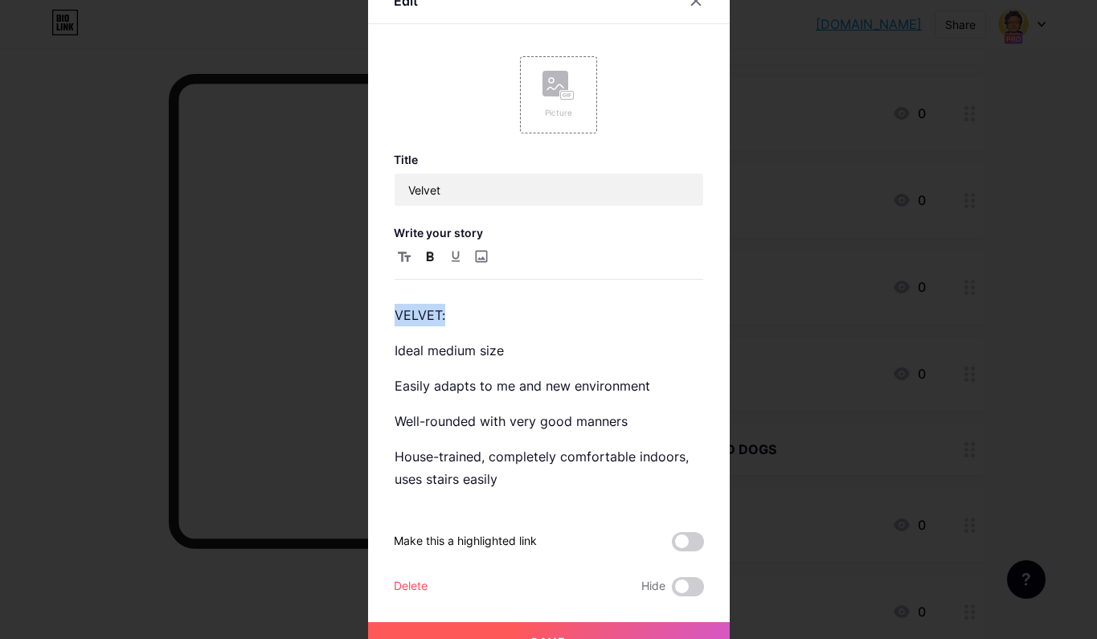
click at [428, 259] on icon "button" at bounding box center [430, 256] width 8 height 10
click at [447, 402] on div "Velvet isn’t just your typical rescue pup—he’s the whole package! With his swee…" at bounding box center [548, 398] width 308 height 213
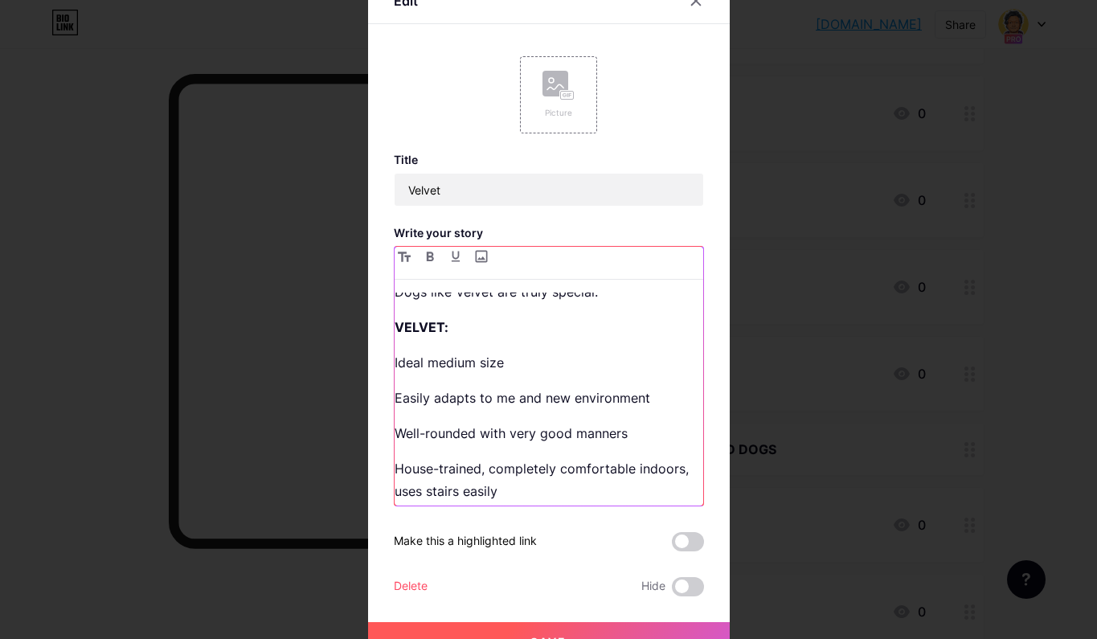
scroll to position [137, 0]
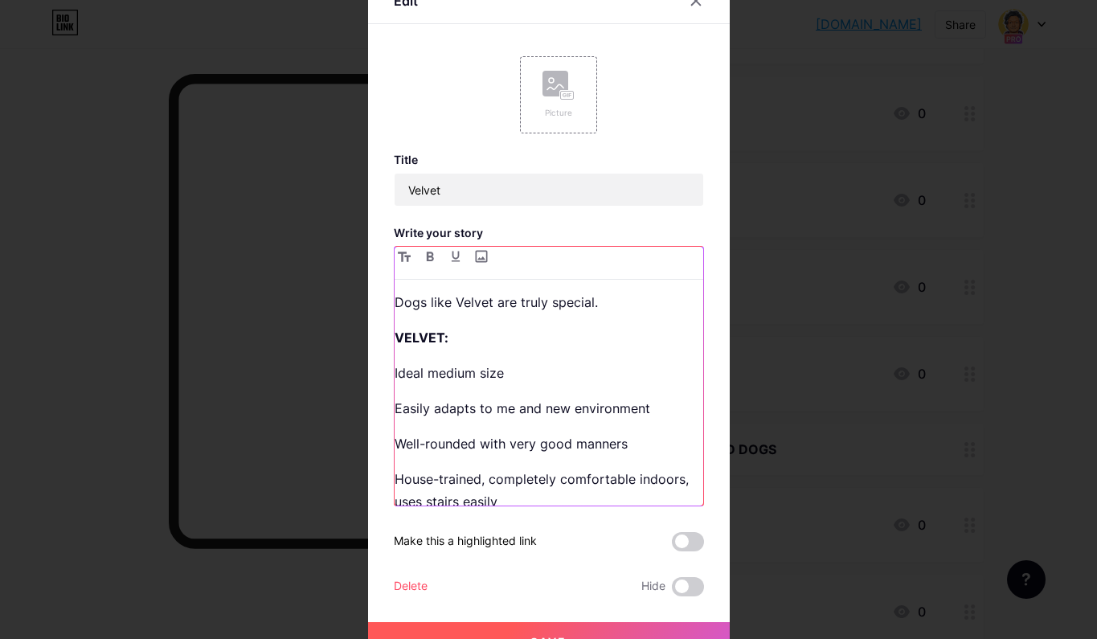
click at [431, 377] on p "Ideal medium size" at bounding box center [548, 372] width 308 height 22
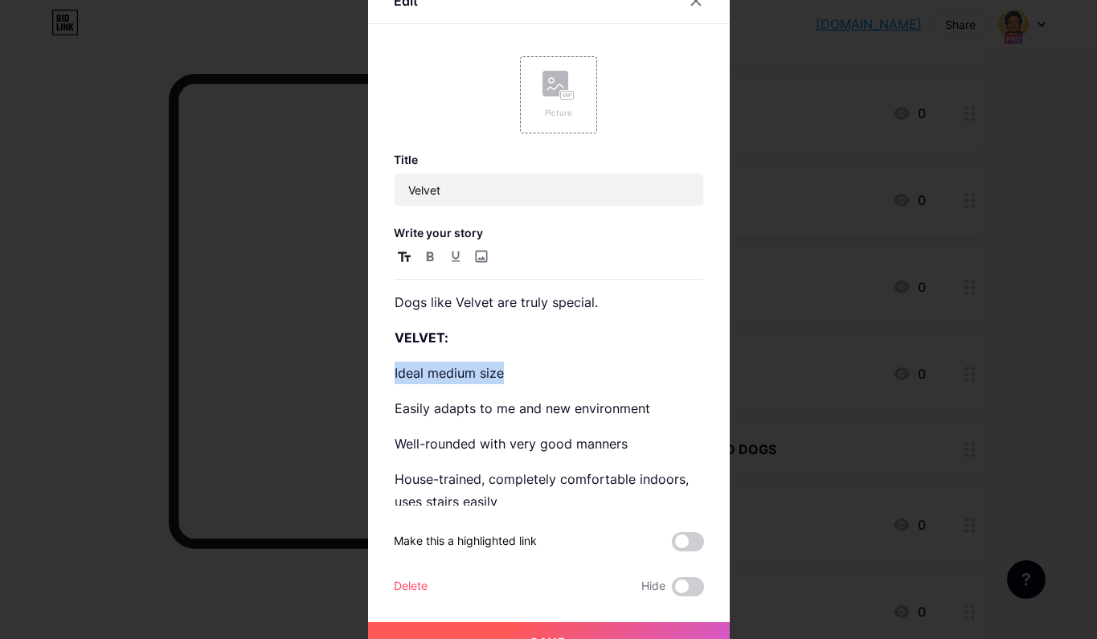
click at [406, 257] on icon "button" at bounding box center [404, 256] width 13 height 10
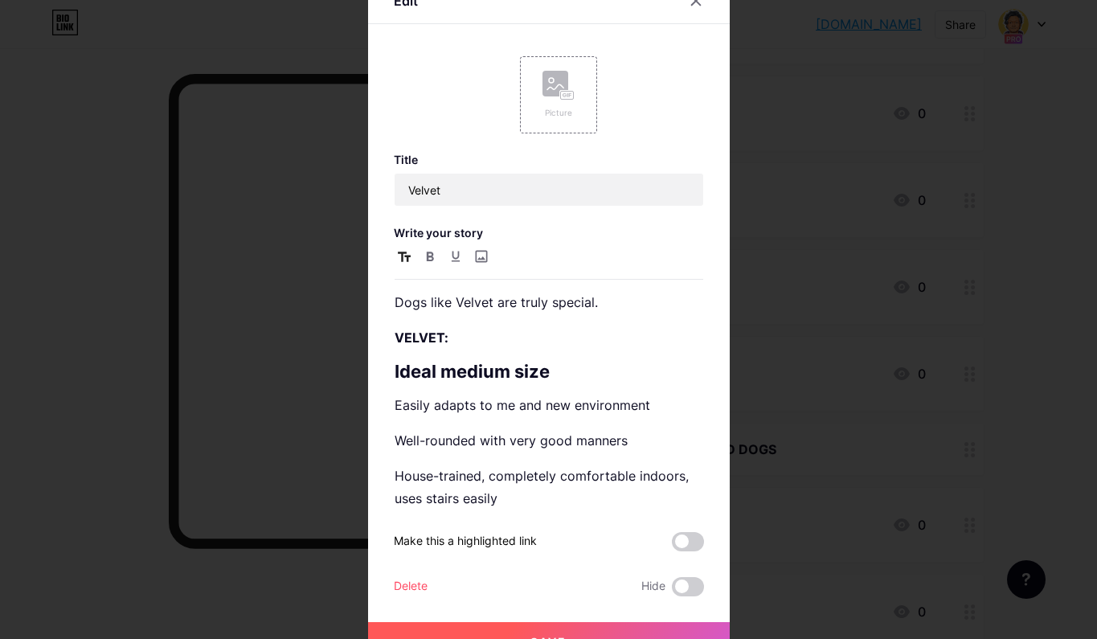
click at [406, 257] on icon "button" at bounding box center [404, 256] width 13 height 10
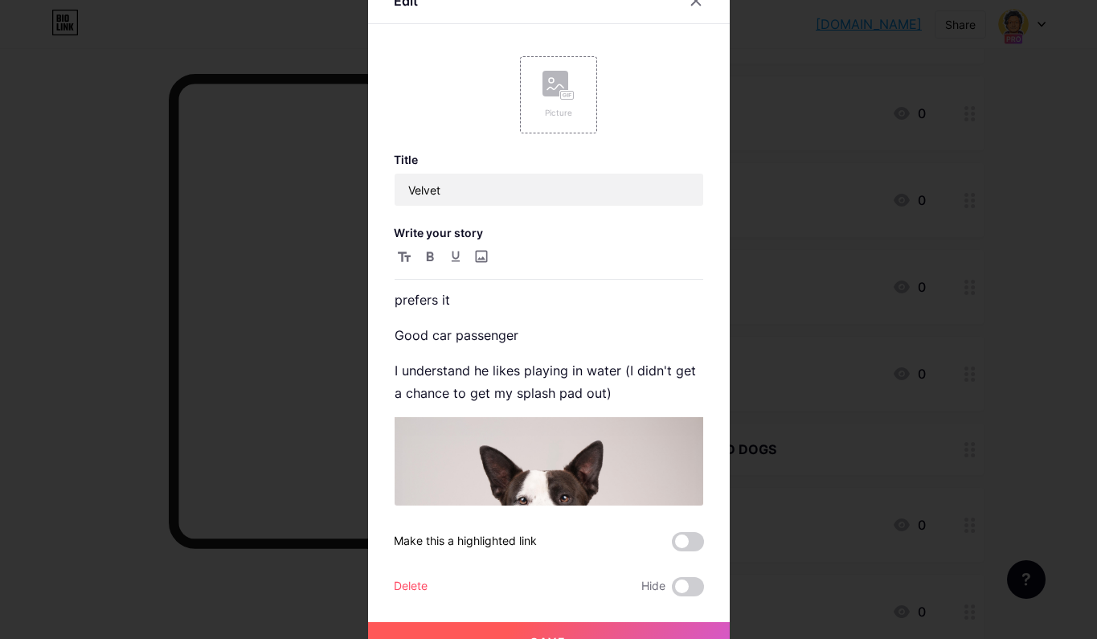
scroll to position [818, 0]
click at [627, 397] on p "I understand he likes playing in water (I didn't get a chance to get my splash …" at bounding box center [548, 380] width 308 height 45
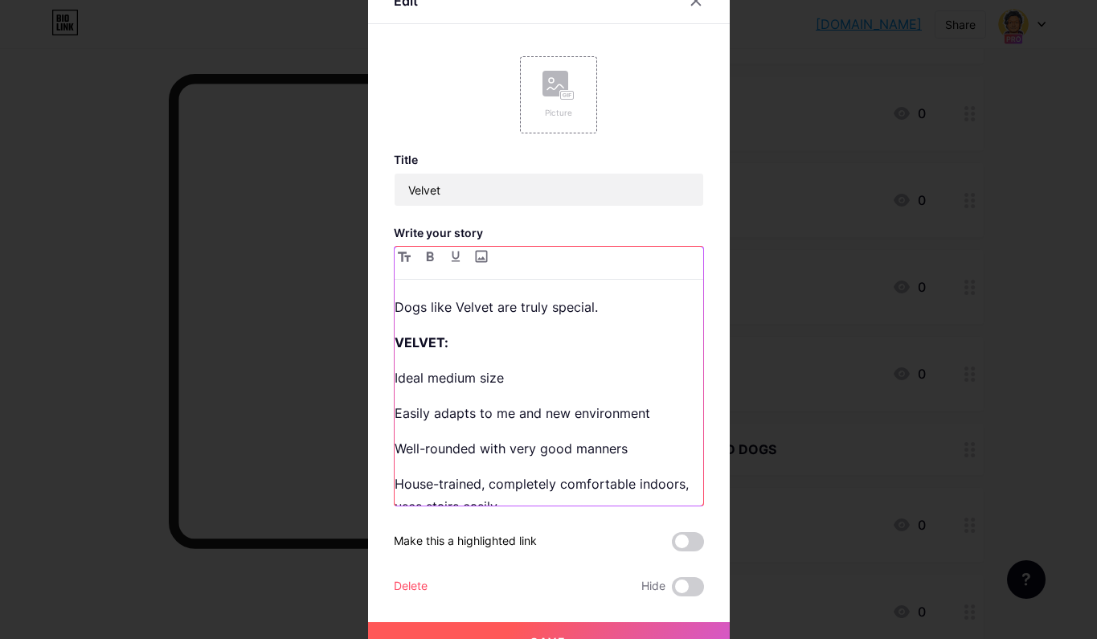
scroll to position [140, 0]
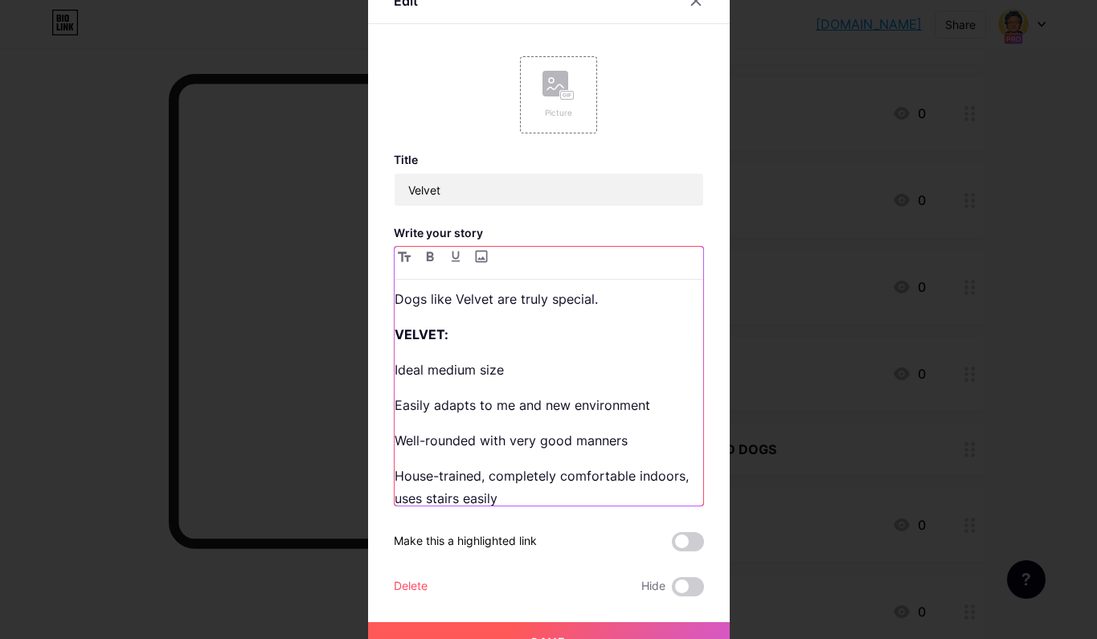
click at [396, 366] on p "Ideal medium size" at bounding box center [548, 369] width 308 height 22
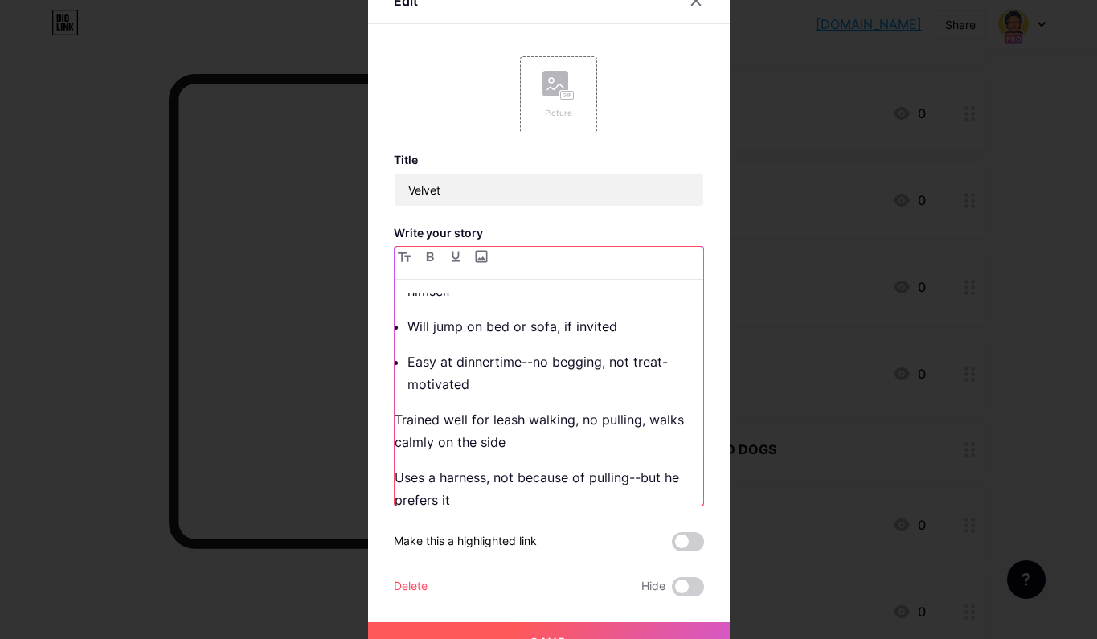
scroll to position [654, 0]
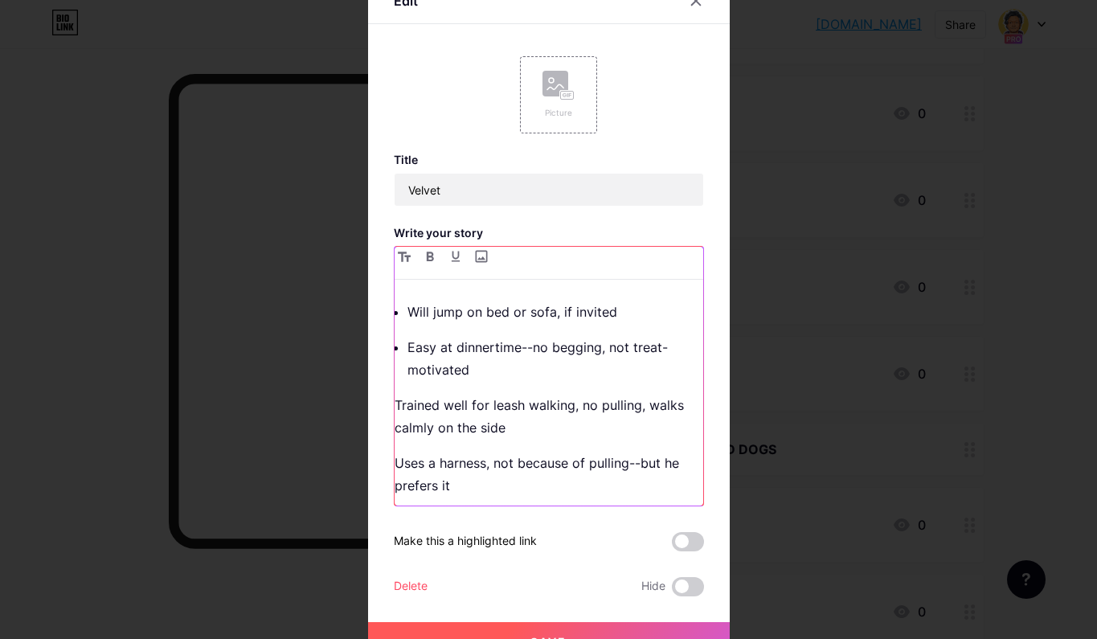
click at [406, 407] on p "Trained well for leash walking, no pulling, walks calmly on the side" at bounding box center [548, 416] width 308 height 45
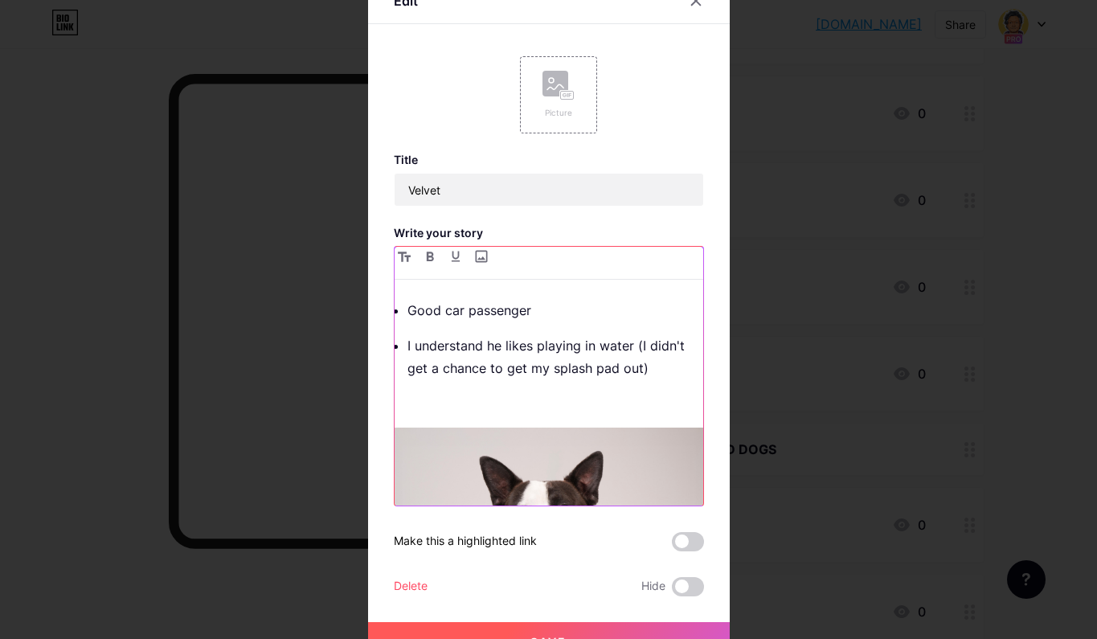
click at [439, 410] on p at bounding box center [548, 403] width 308 height 22
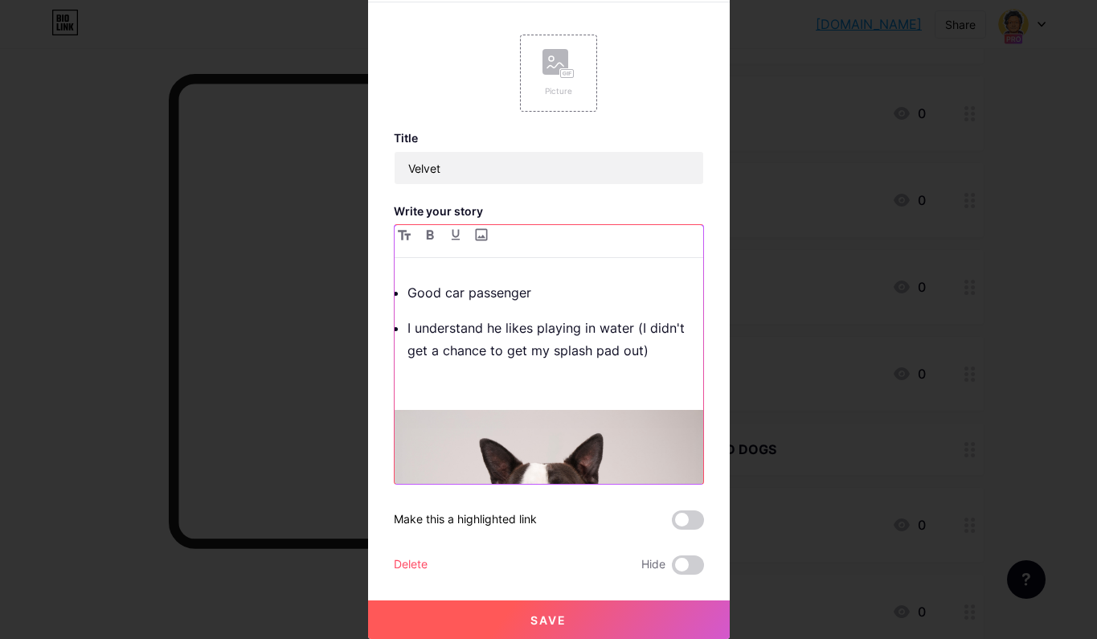
scroll to position [22, 0]
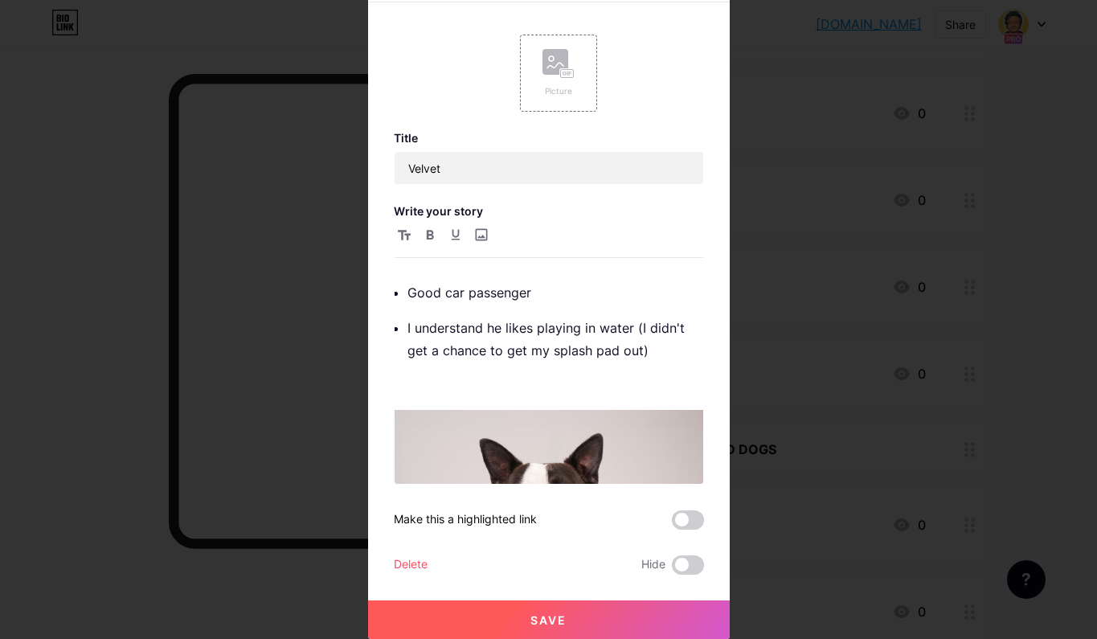
click at [549, 617] on span "Save" at bounding box center [548, 620] width 36 height 14
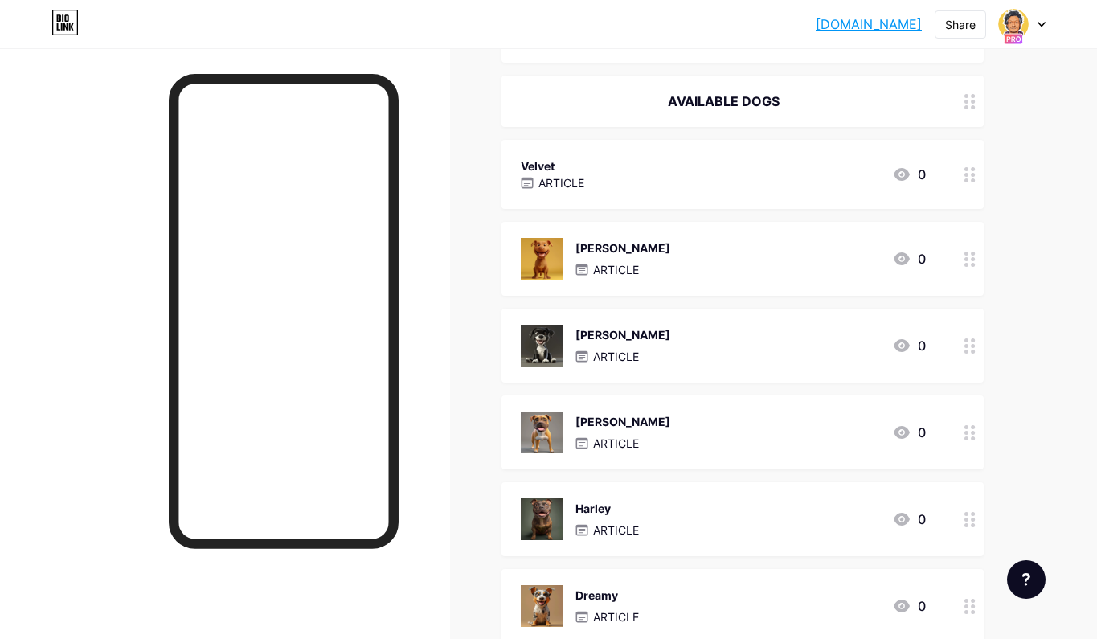
scroll to position [431, 0]
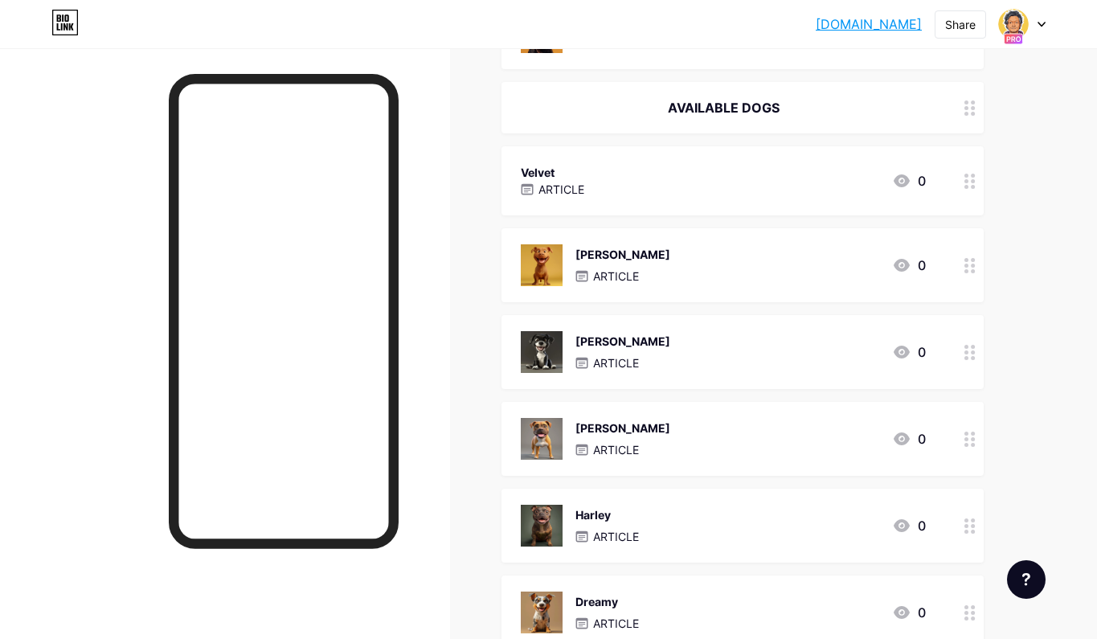
click at [680, 185] on div "Velvet ARTICLE 0" at bounding box center [723, 180] width 405 height 37
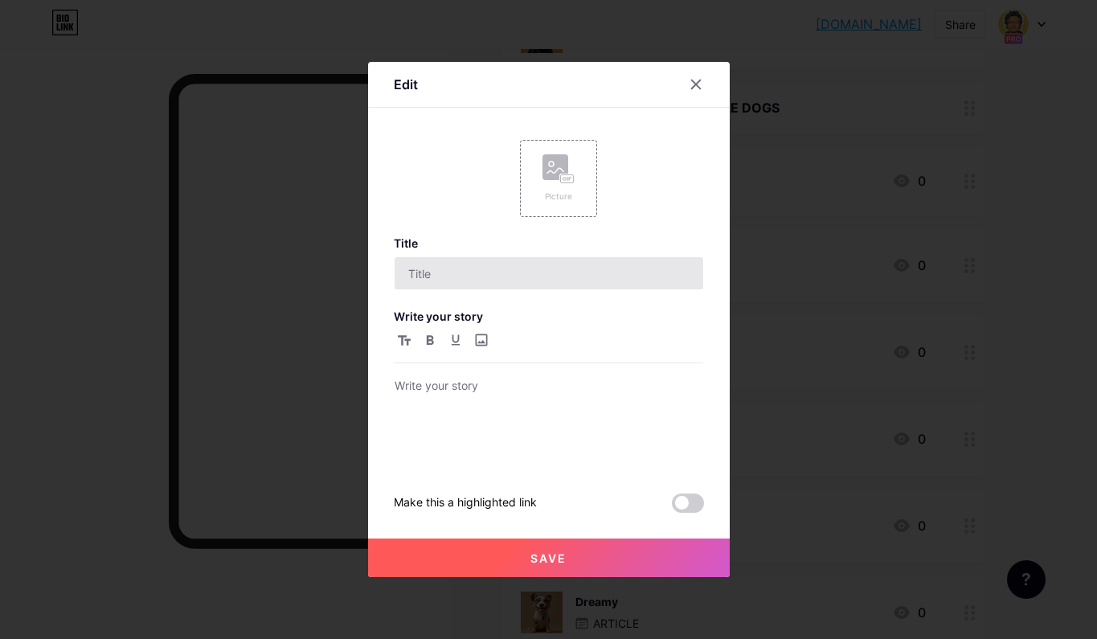
type input "Velvet"
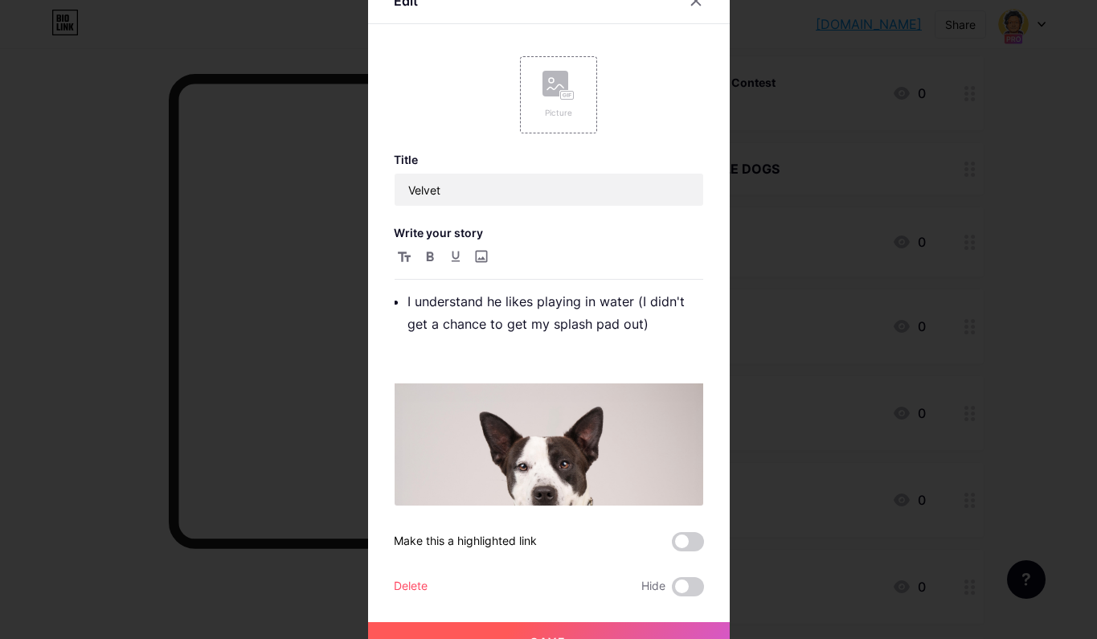
scroll to position [905, 0]
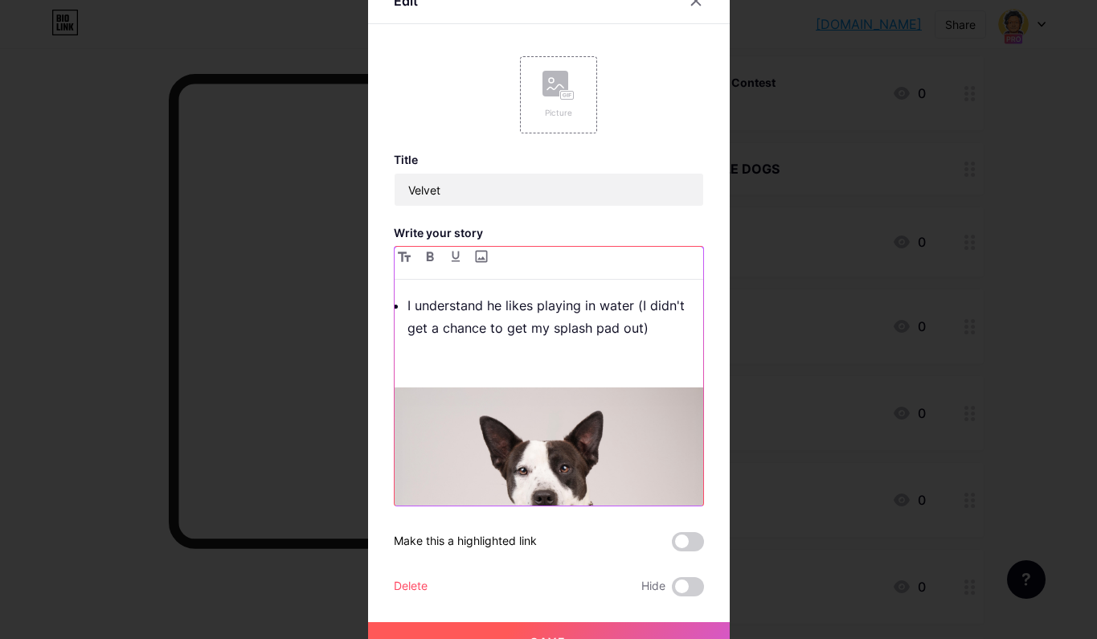
click at [429, 366] on p at bounding box center [548, 363] width 308 height 22
click at [484, 255] on input "file" at bounding box center [481, 256] width 19 height 19
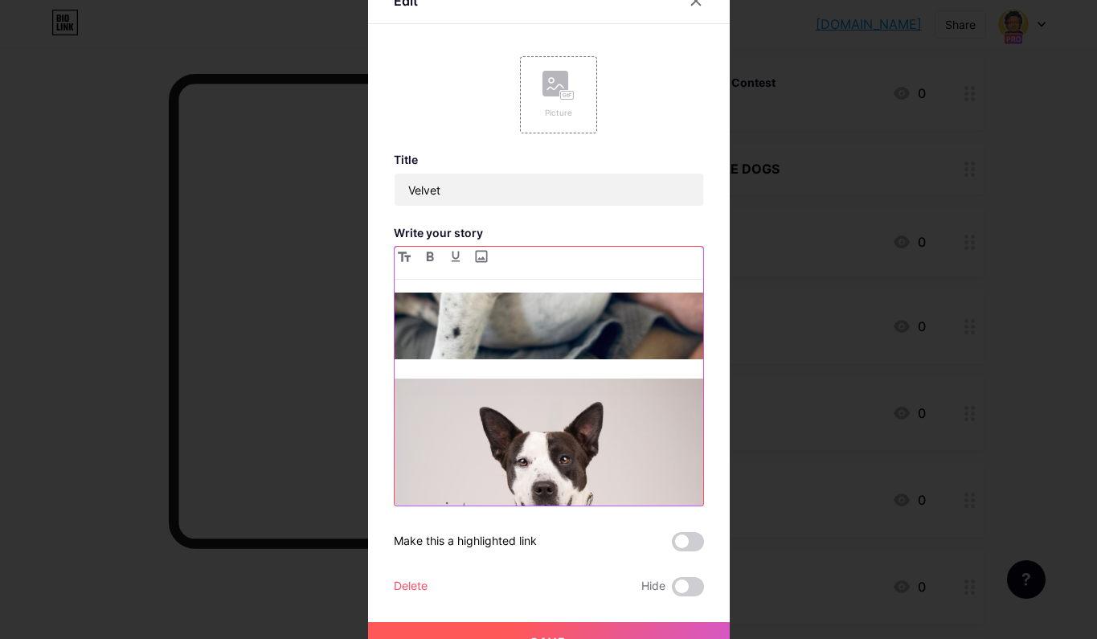
scroll to position [1284, 0]
click at [568, 349] on img at bounding box center [548, 166] width 308 height 386
click at [553, 371] on div "Velvet isn’t just your typical rescue pup—he’s the whole package! With his swee…" at bounding box center [548, 398] width 308 height 213
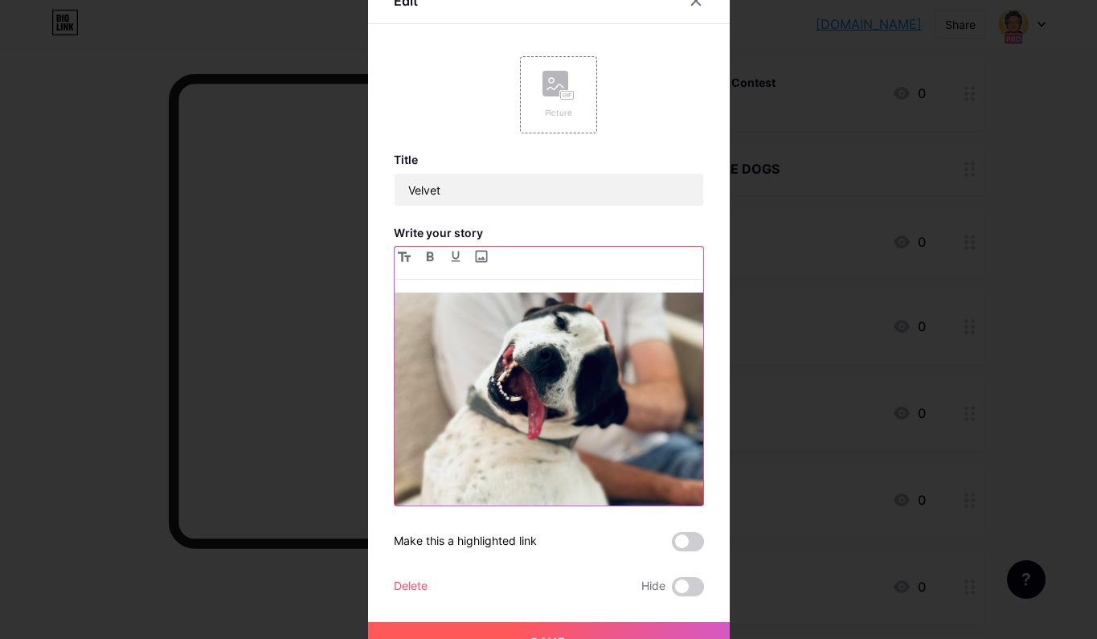
scroll to position [997, 0]
click at [521, 360] on img at bounding box center [548, 452] width 308 height 386
click at [562, 366] on img at bounding box center [548, 452] width 308 height 386
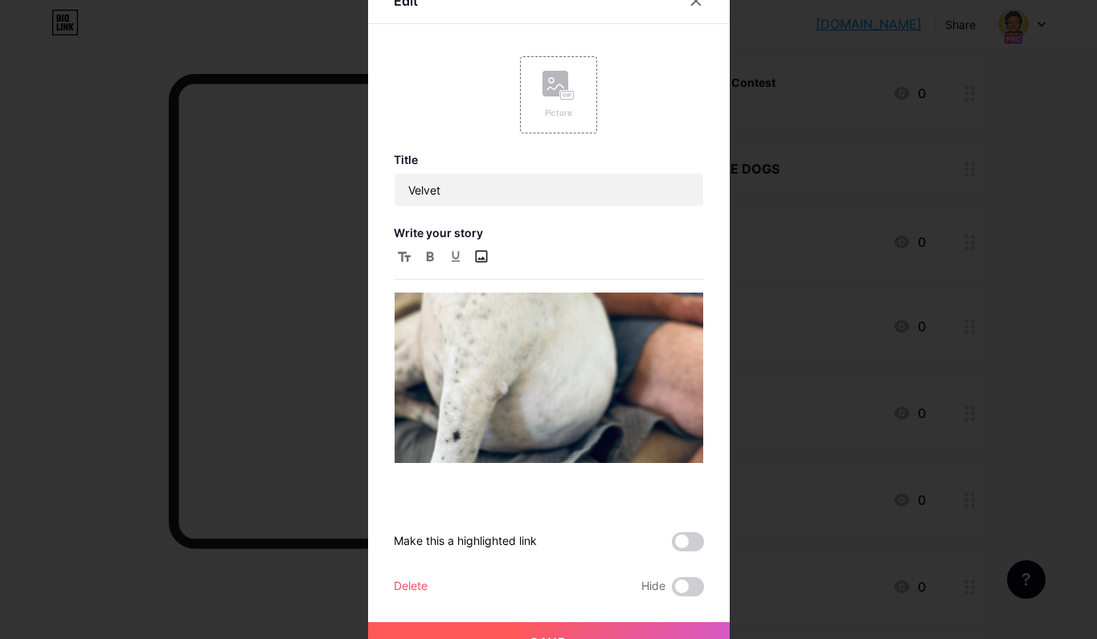
click at [474, 253] on input "file" at bounding box center [481, 256] width 19 height 19
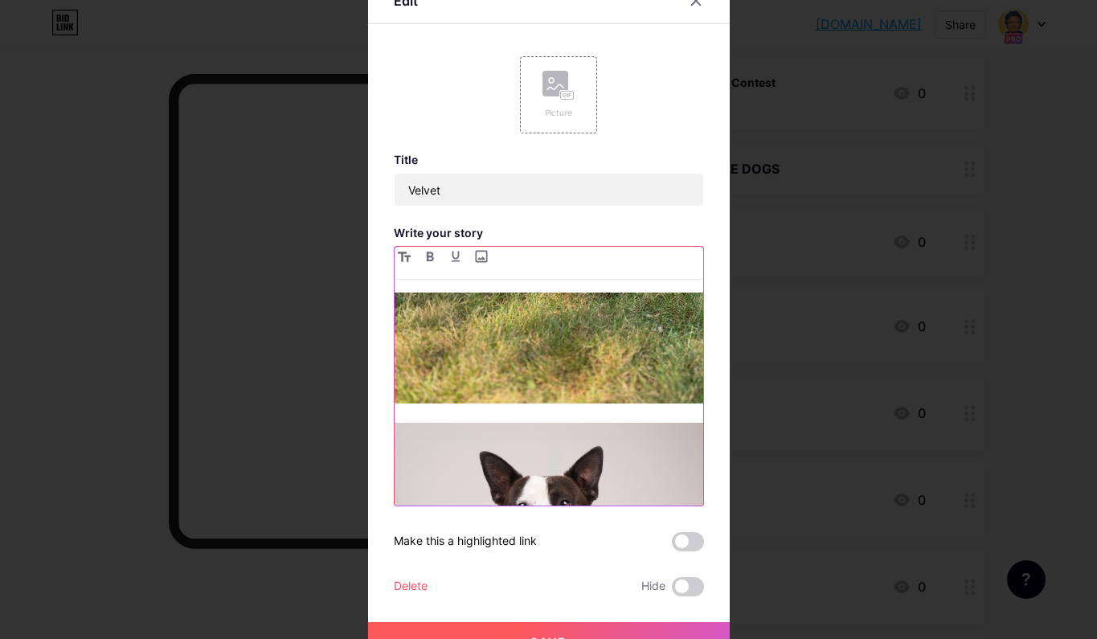
scroll to position [1656, 0]
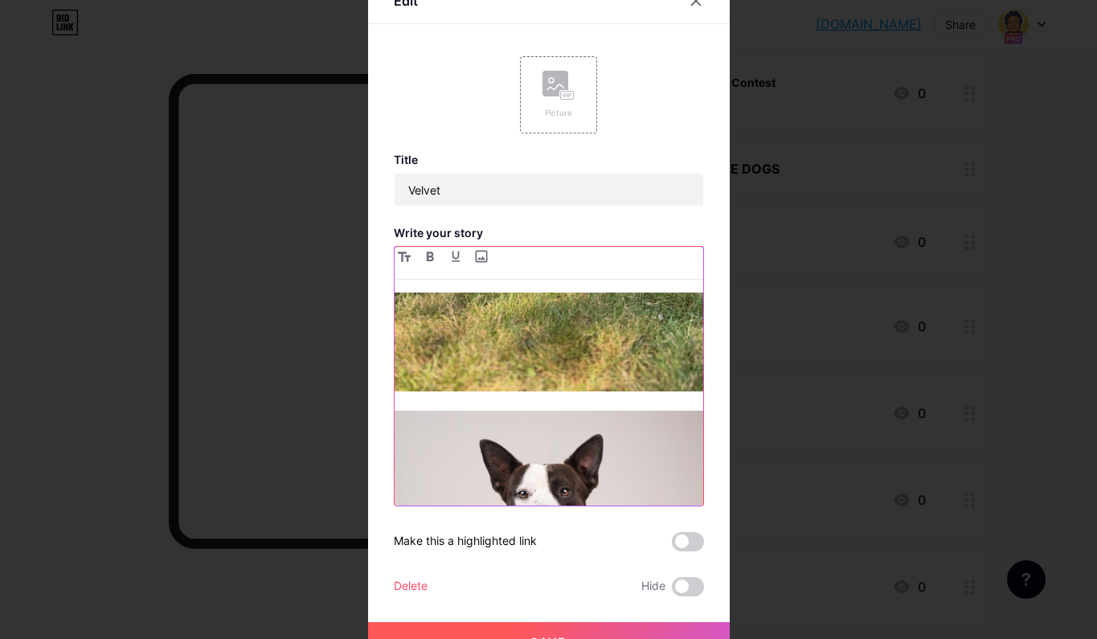
click at [647, 402] on div "Velvet isn’t just your typical rescue pup—he’s the whole package! With his swee…" at bounding box center [548, 398] width 308 height 213
click at [664, 370] on img at bounding box center [548, 199] width 308 height 386
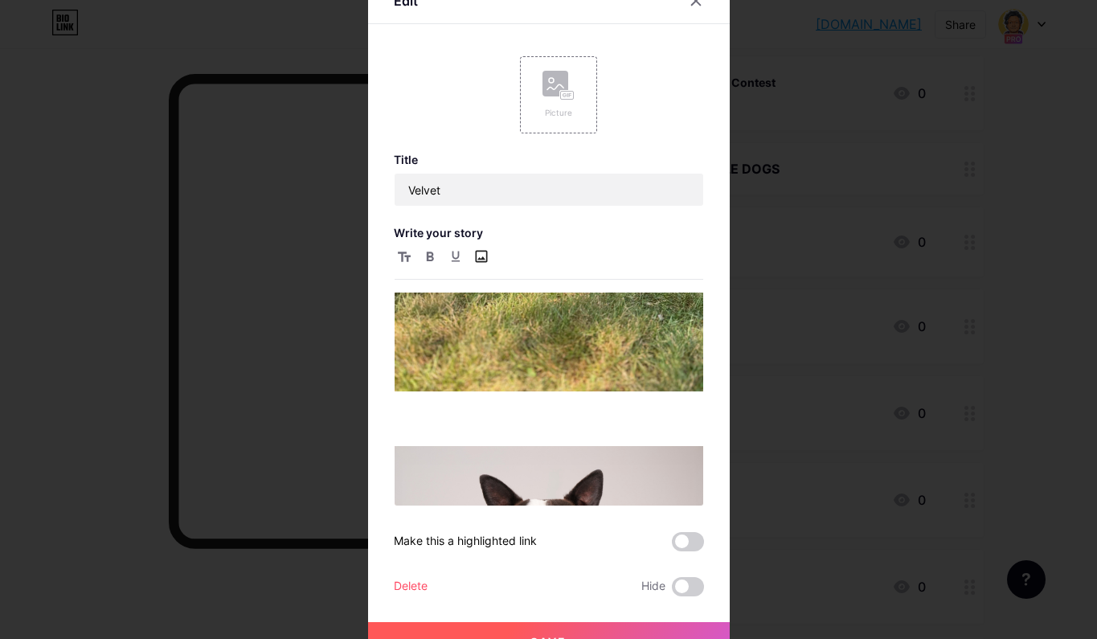
click at [483, 248] on input "file" at bounding box center [481, 256] width 19 height 19
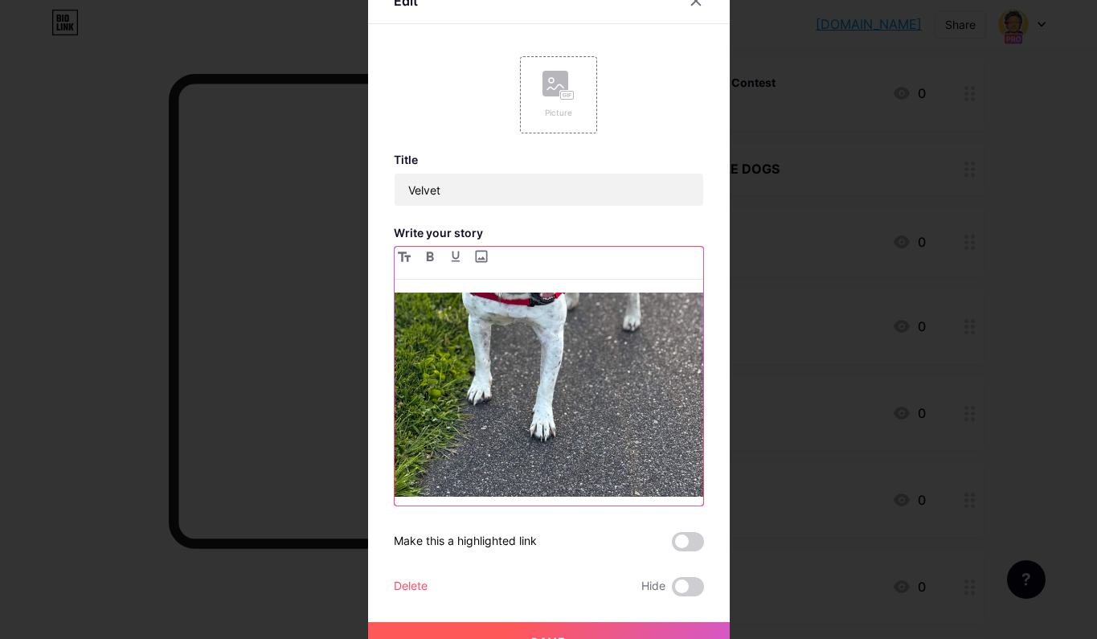
scroll to position [1950, 0]
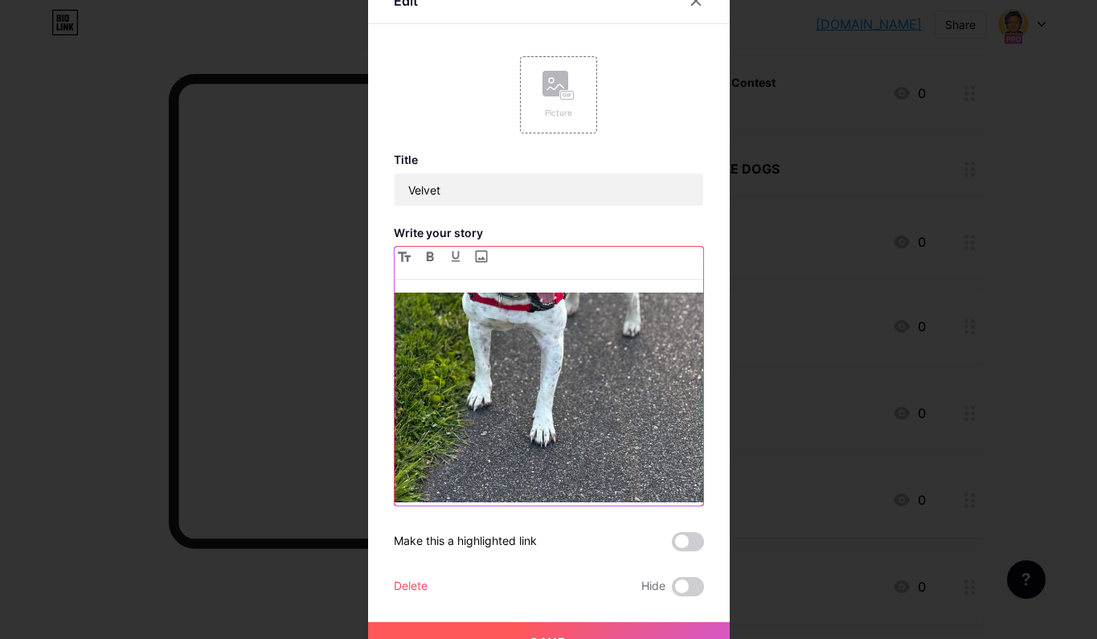
click at [596, 401] on img at bounding box center [548, 309] width 308 height 386
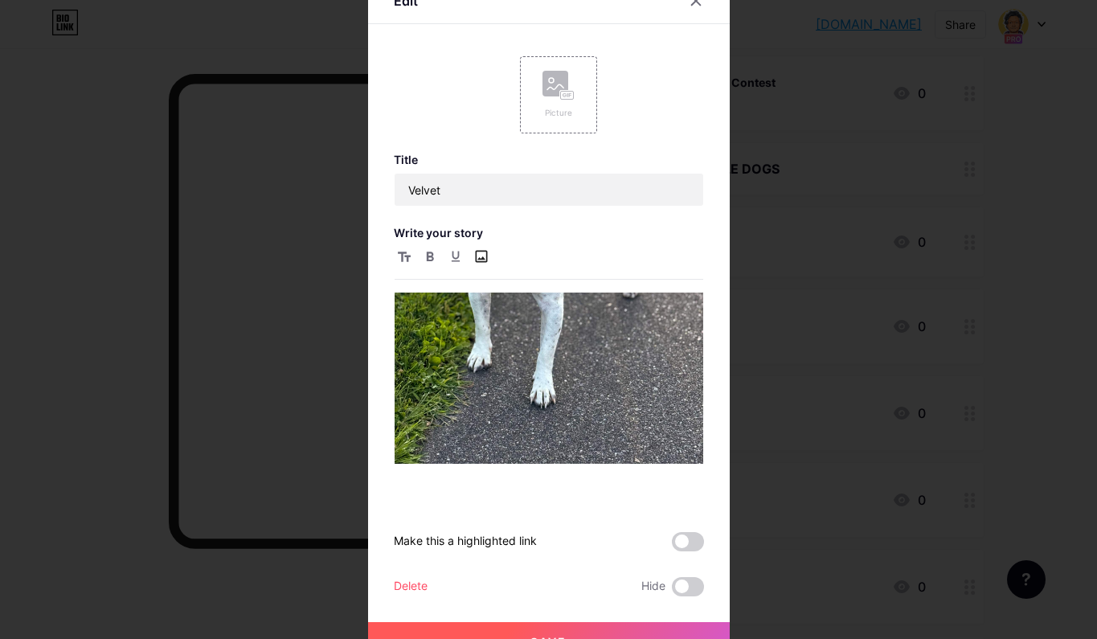
click at [482, 256] on input "file" at bounding box center [481, 256] width 19 height 19
type input "C:\fakepath\Velvet 4.jpg"
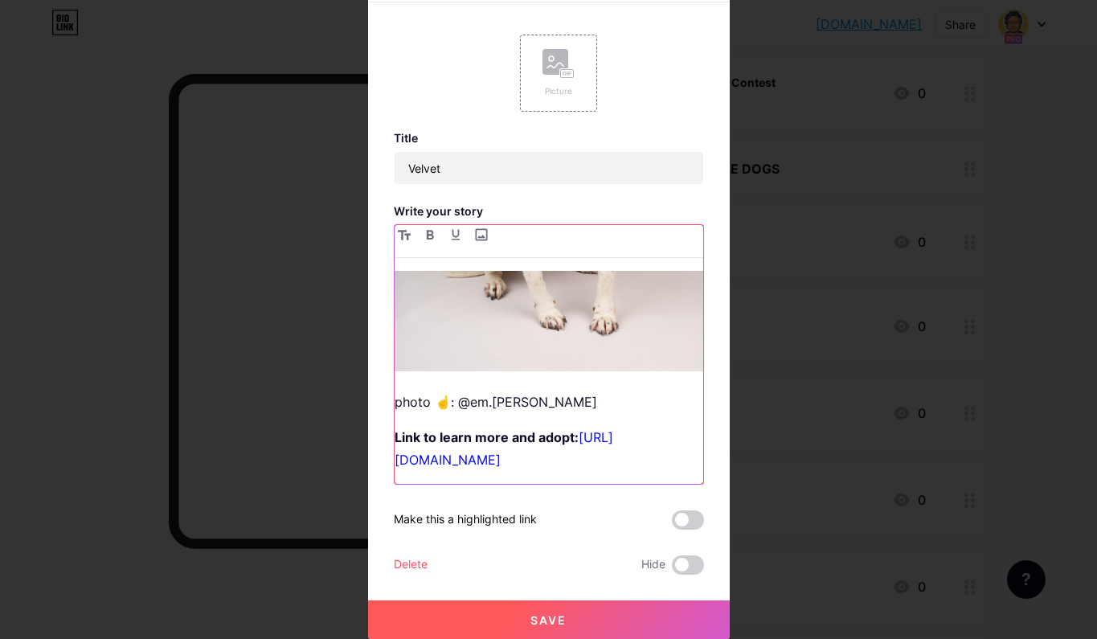
scroll to position [2914, 0]
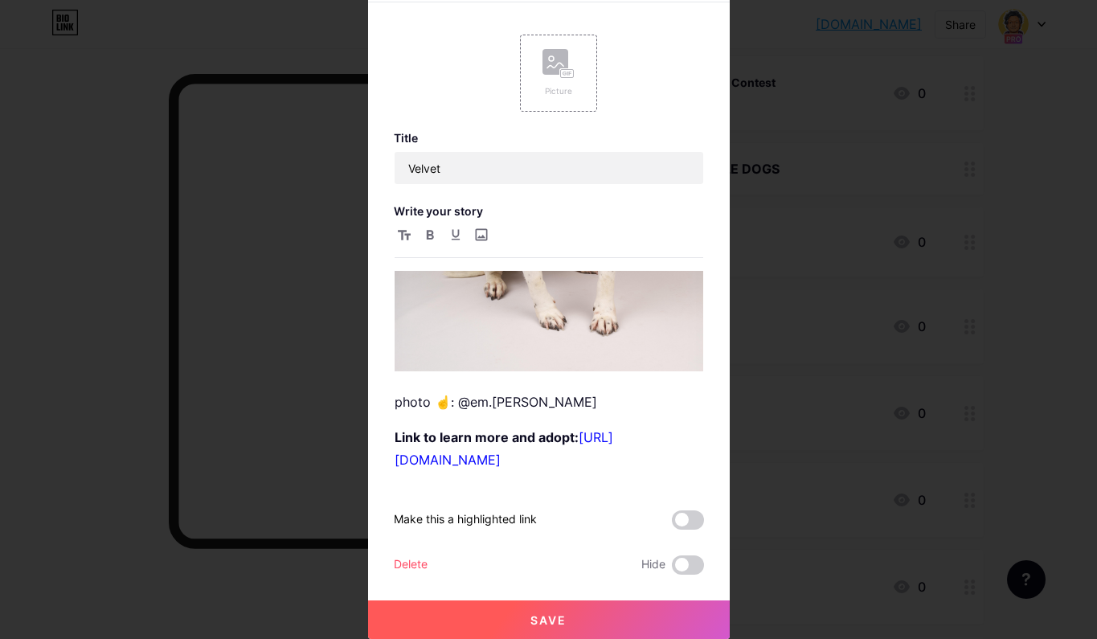
click at [545, 616] on span "Save" at bounding box center [548, 620] width 36 height 14
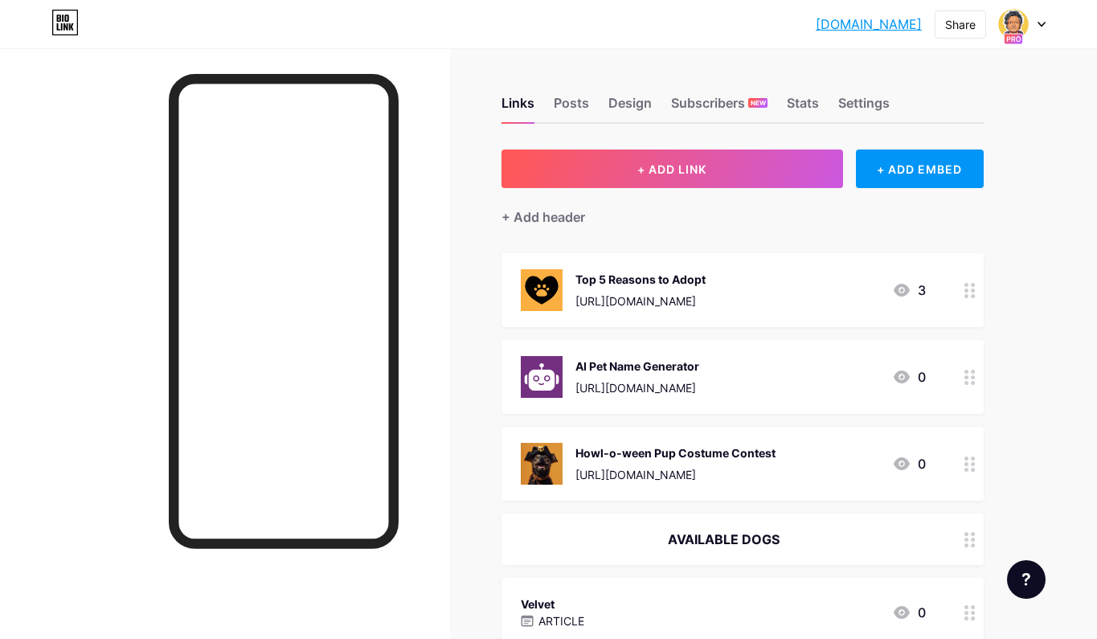
scroll to position [0, 0]
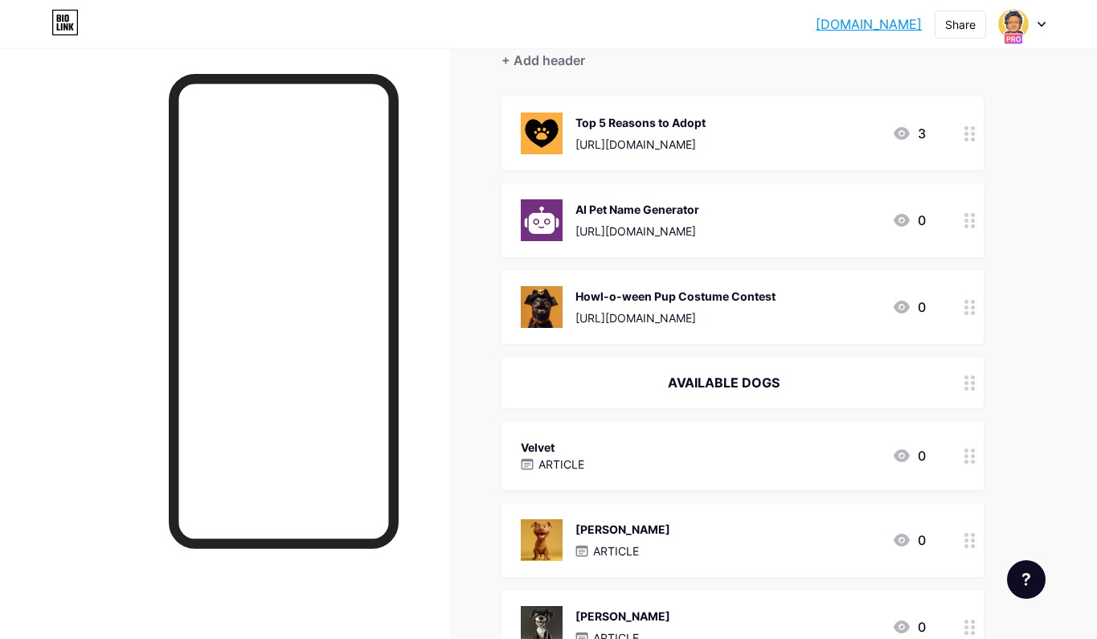
scroll to position [155, 0]
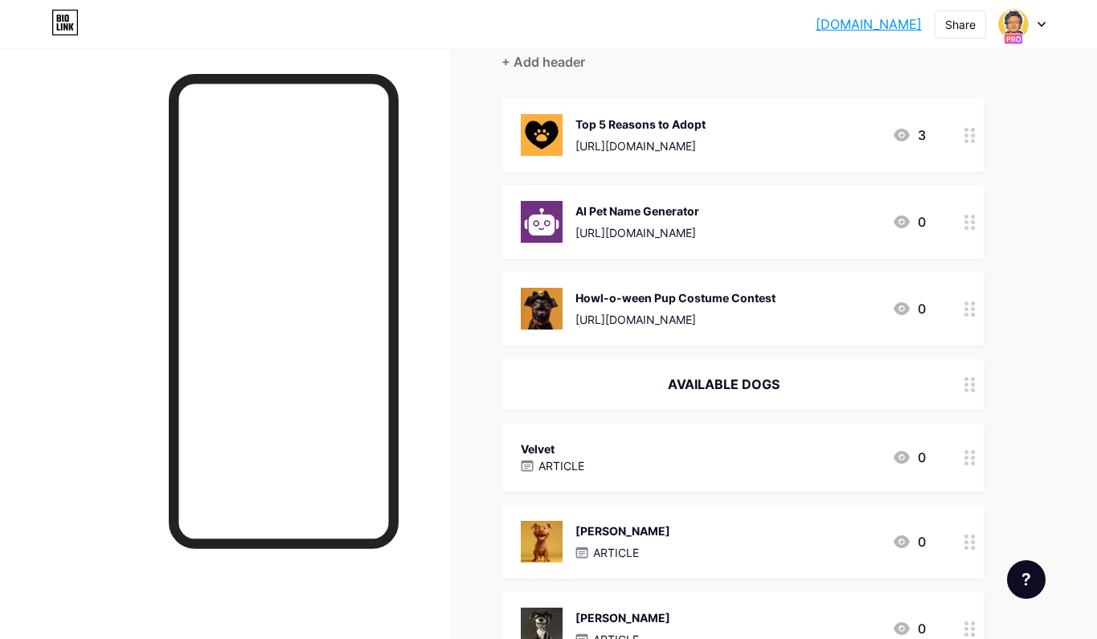
click at [584, 442] on div "Velvet" at bounding box center [552, 448] width 63 height 17
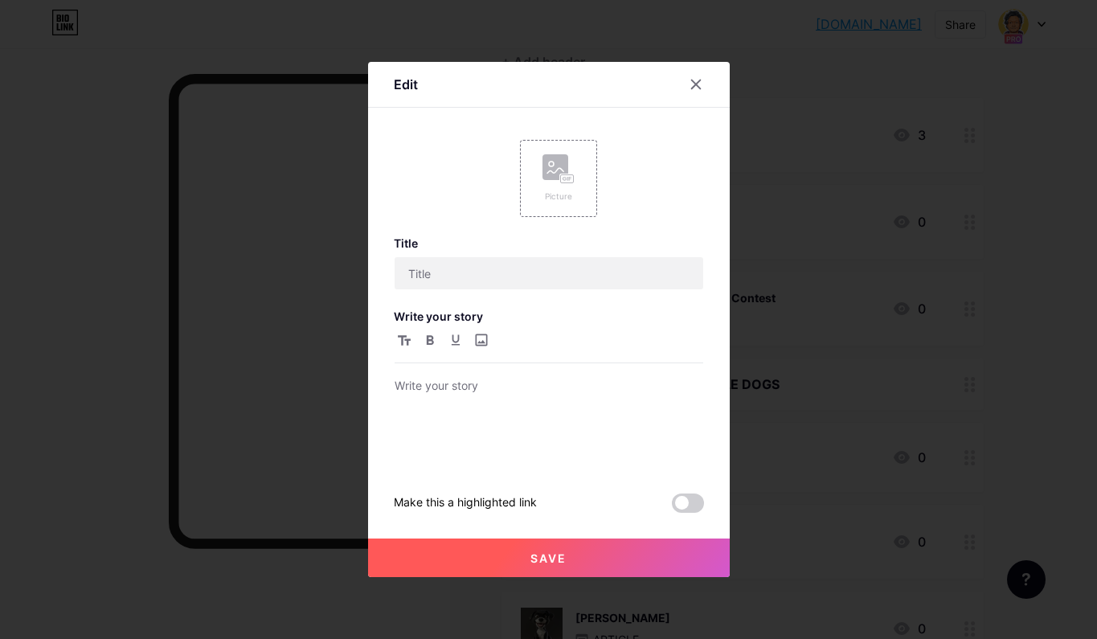
type input "Velvet"
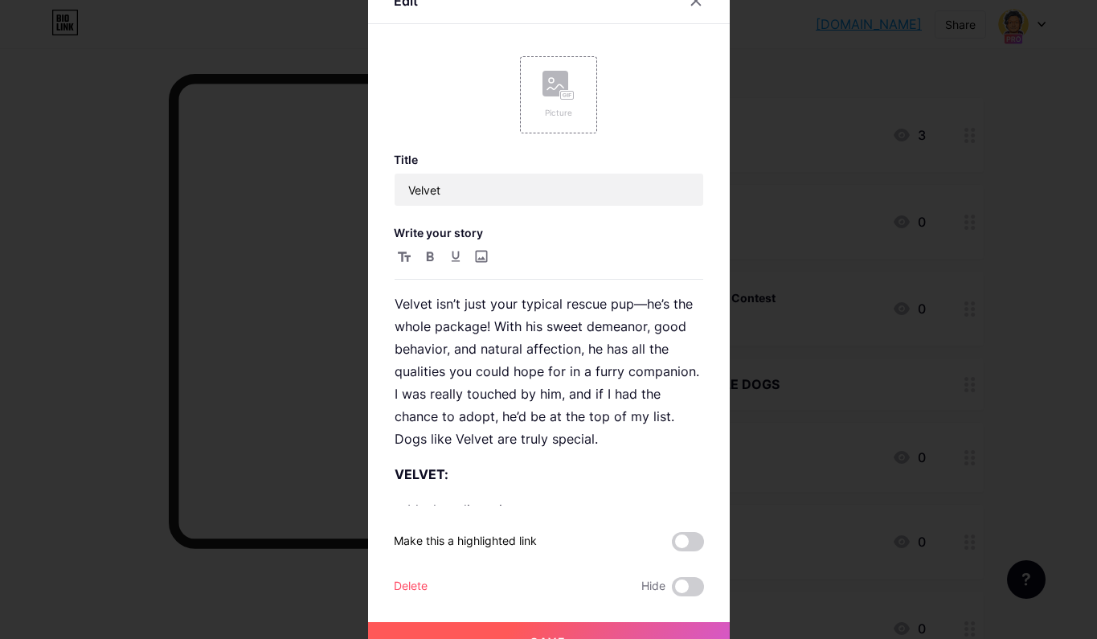
scroll to position [94, 0]
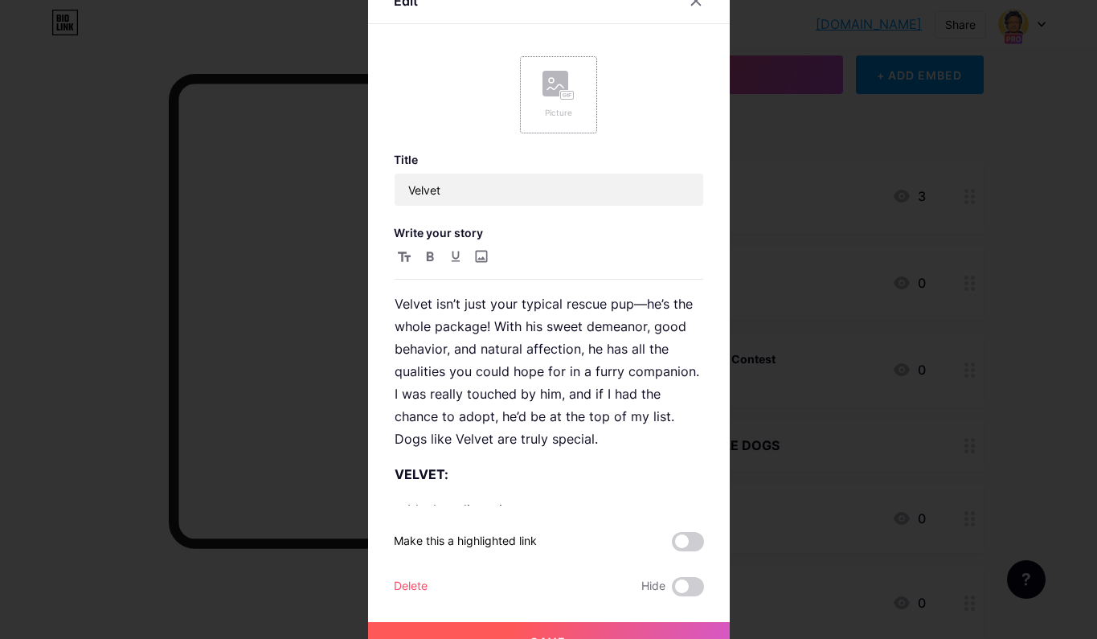
click at [552, 88] on icon at bounding box center [555, 86] width 16 height 5
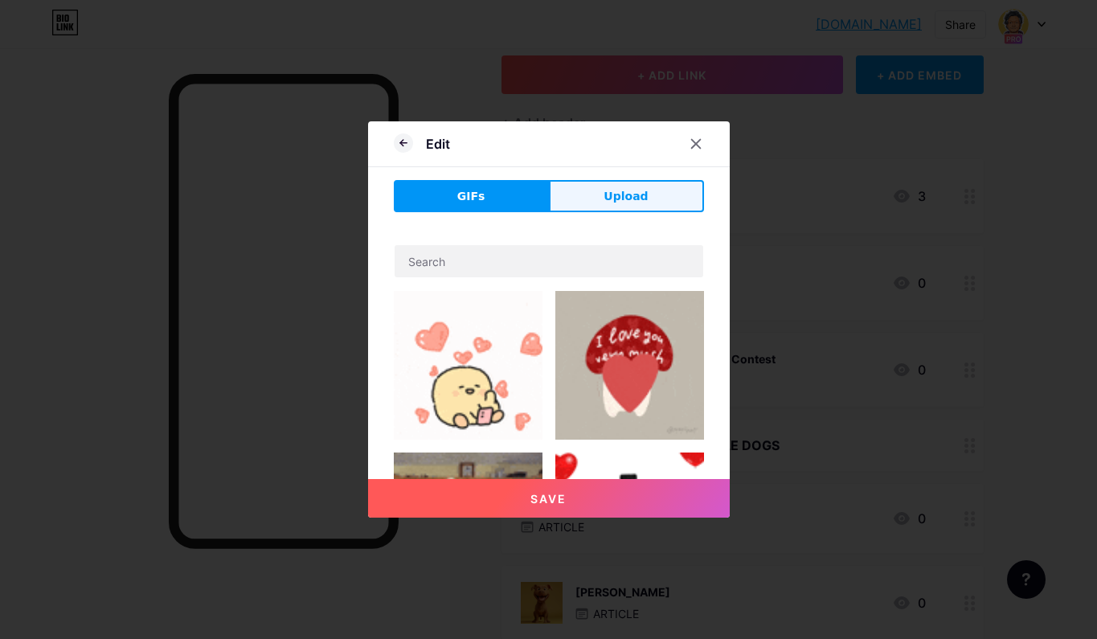
click at [633, 198] on span "Upload" at bounding box center [625, 196] width 44 height 17
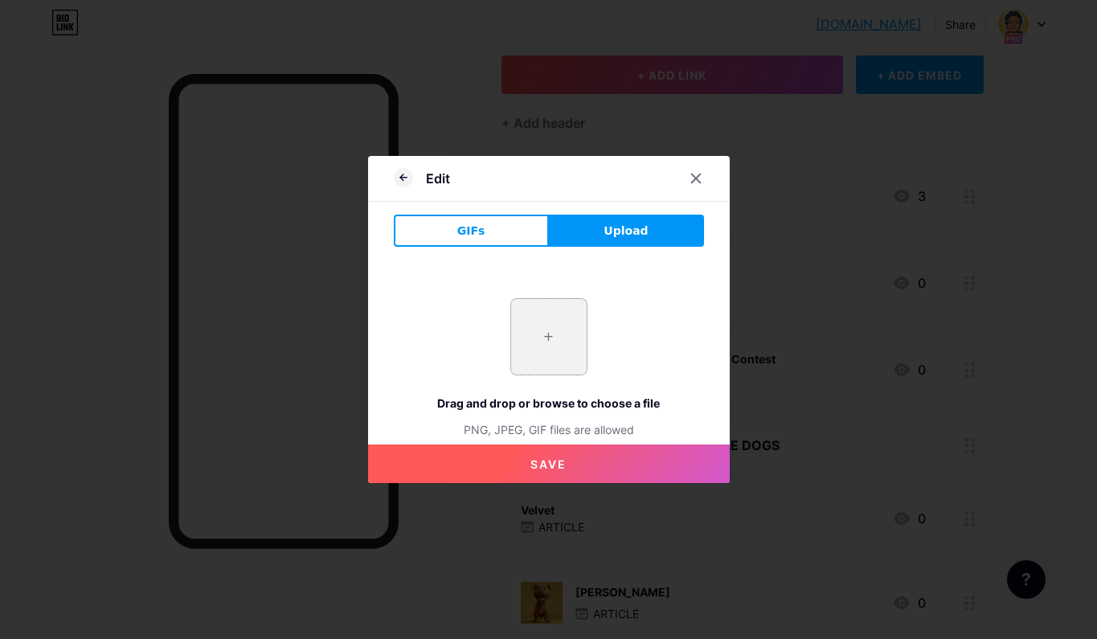
click at [542, 345] on input "file" at bounding box center [549, 337] width 76 height 76
type input "C:\fakepath\Velvet Pixar.jpg"
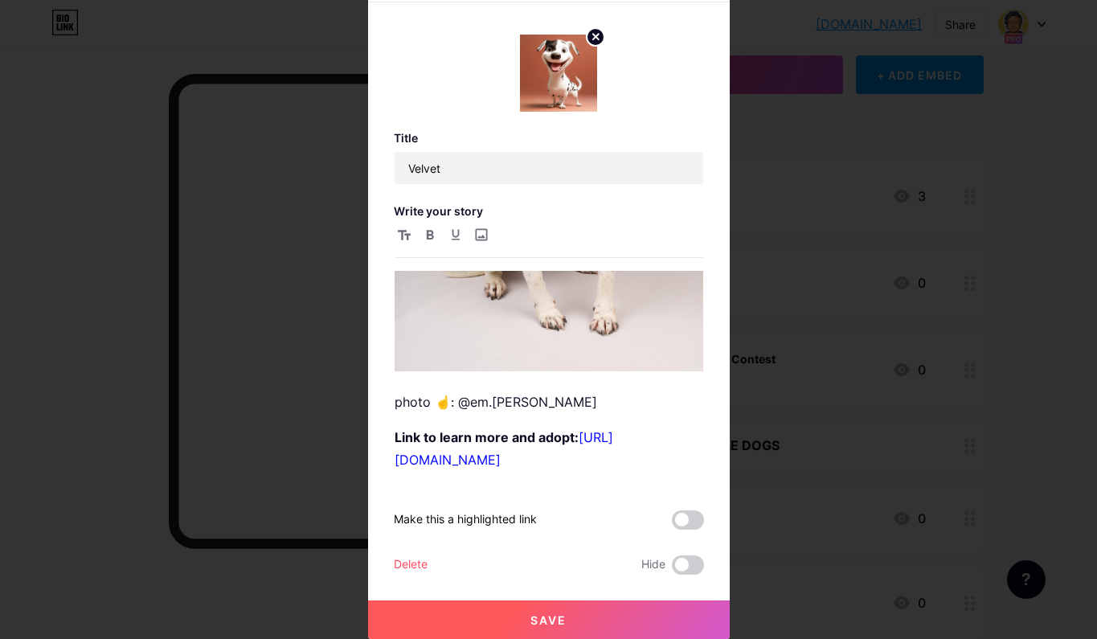
scroll to position [22, 0]
click at [574, 611] on button "Save" at bounding box center [548, 619] width 361 height 39
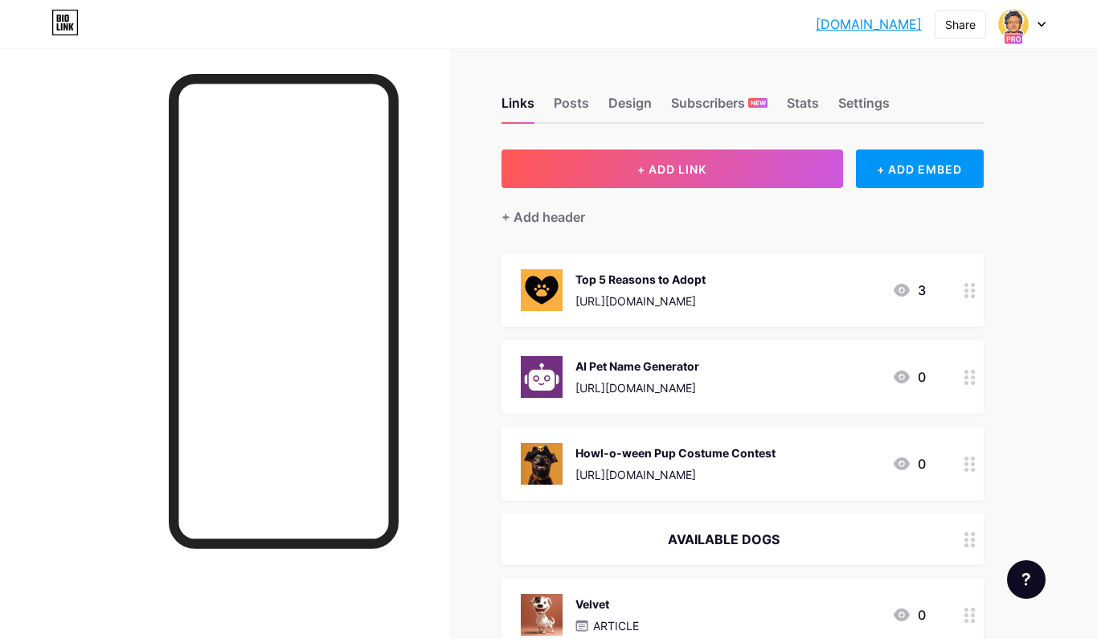
scroll to position [1, 0]
